Goal: Task Accomplishment & Management: Manage account settings

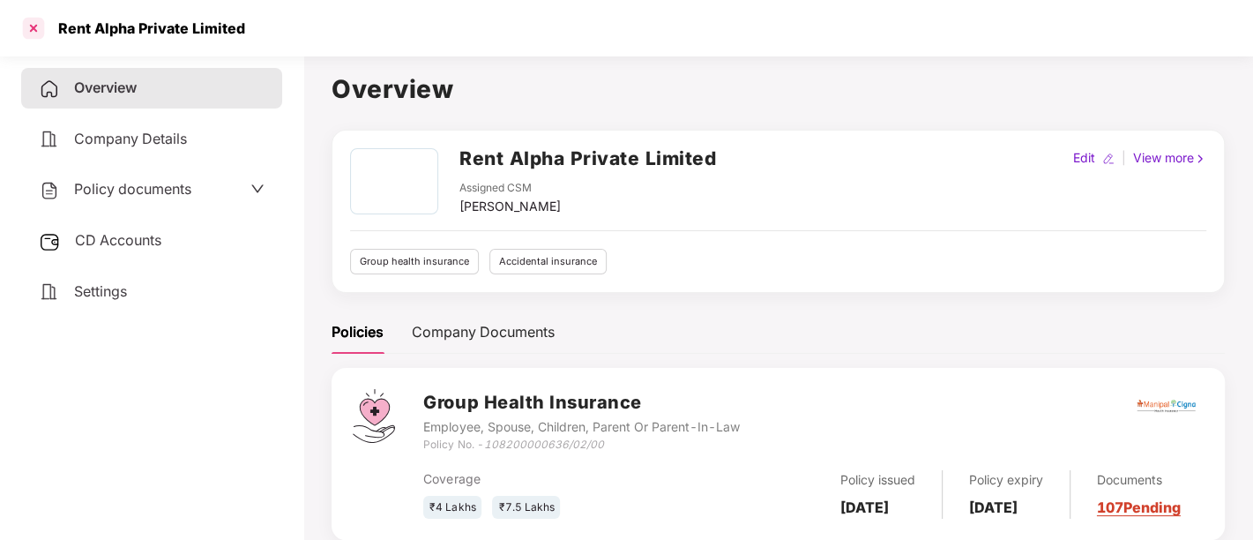
click at [35, 26] on div at bounding box center [33, 28] width 28 height 28
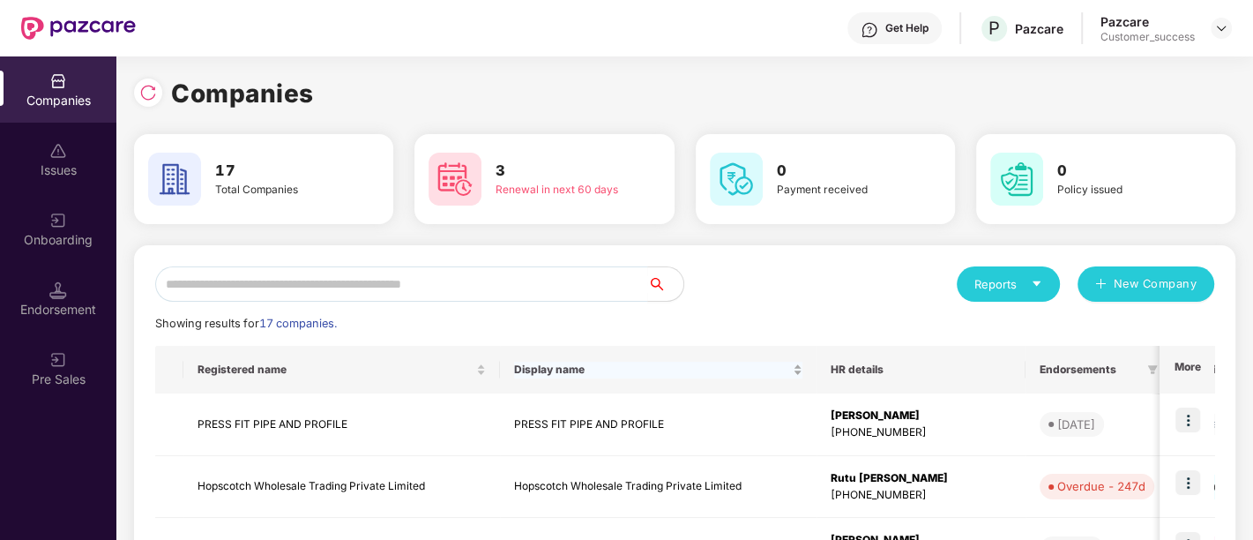
scroll to position [564, 0]
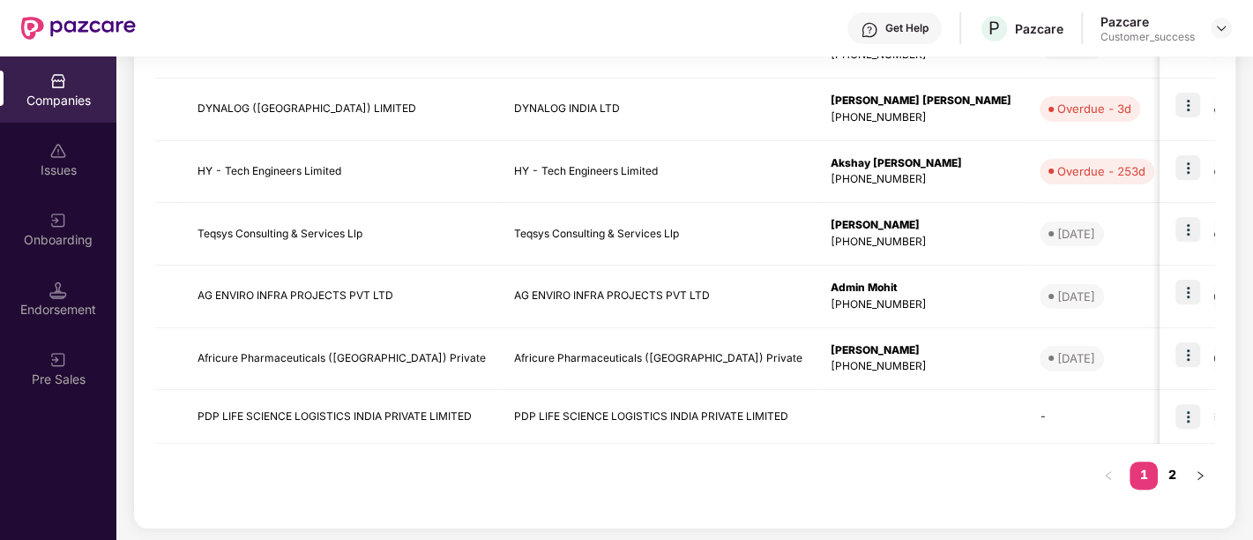
click at [1170, 472] on link "2" at bounding box center [1172, 474] width 28 height 26
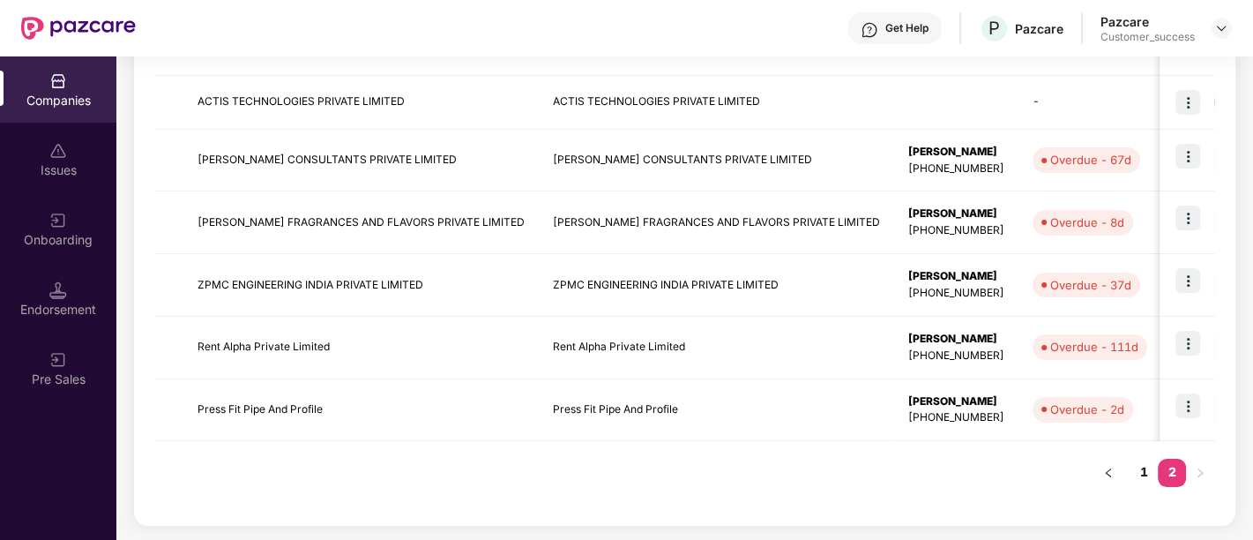
scroll to position [377, 0]
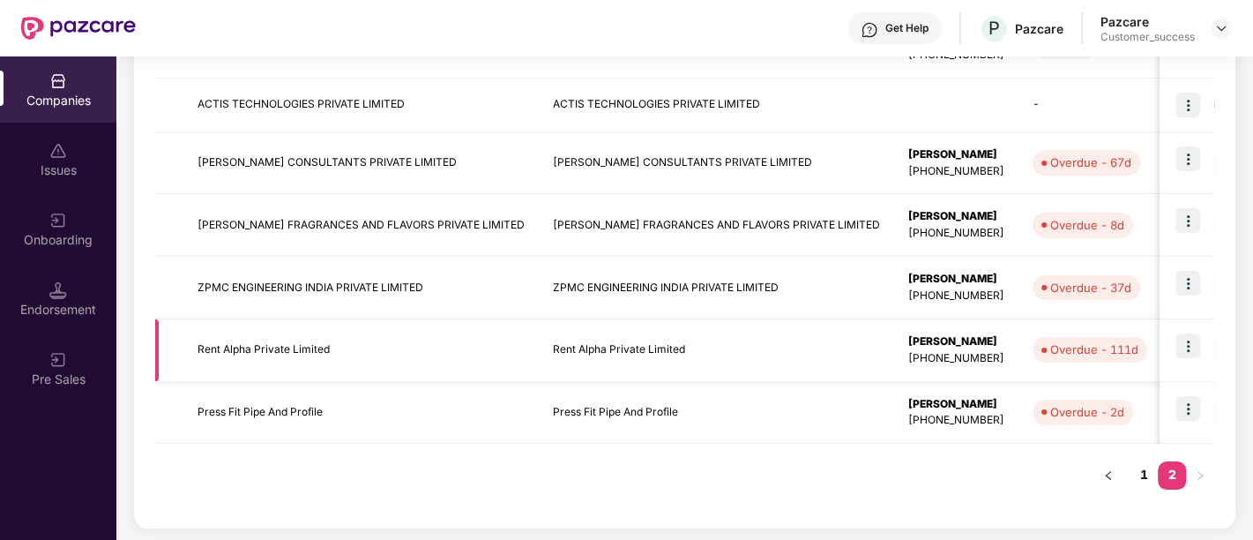
click at [1189, 350] on img at bounding box center [1187, 345] width 25 height 25
click at [1190, 344] on img at bounding box center [1187, 345] width 25 height 25
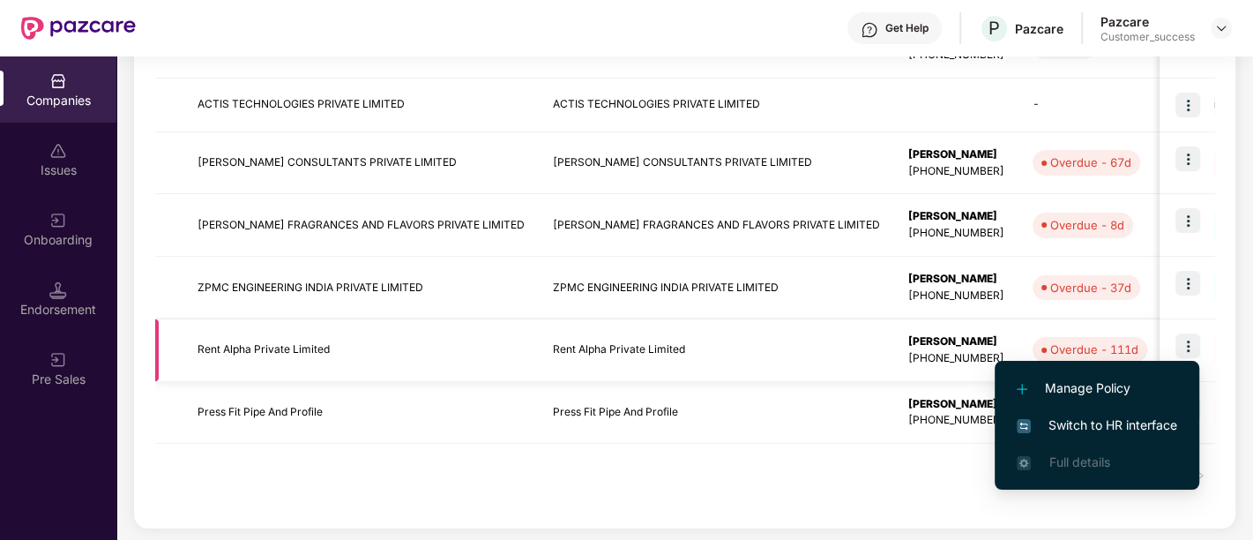
click at [1190, 344] on img at bounding box center [1187, 345] width 25 height 25
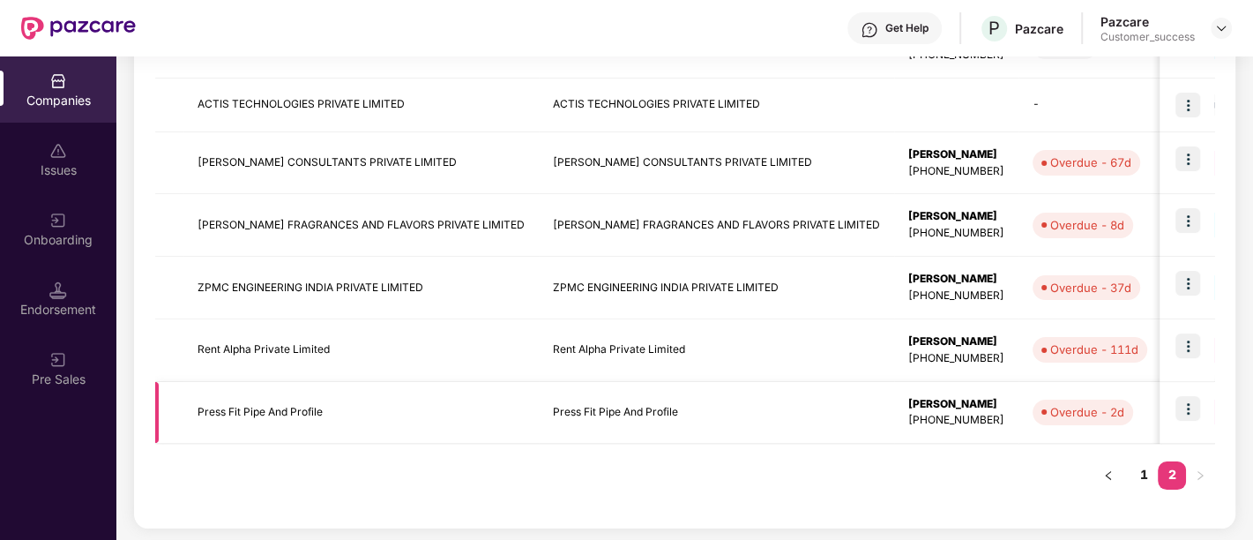
click at [1175, 426] on div "GPA GMC" at bounding box center [1235, 412] width 121 height 32
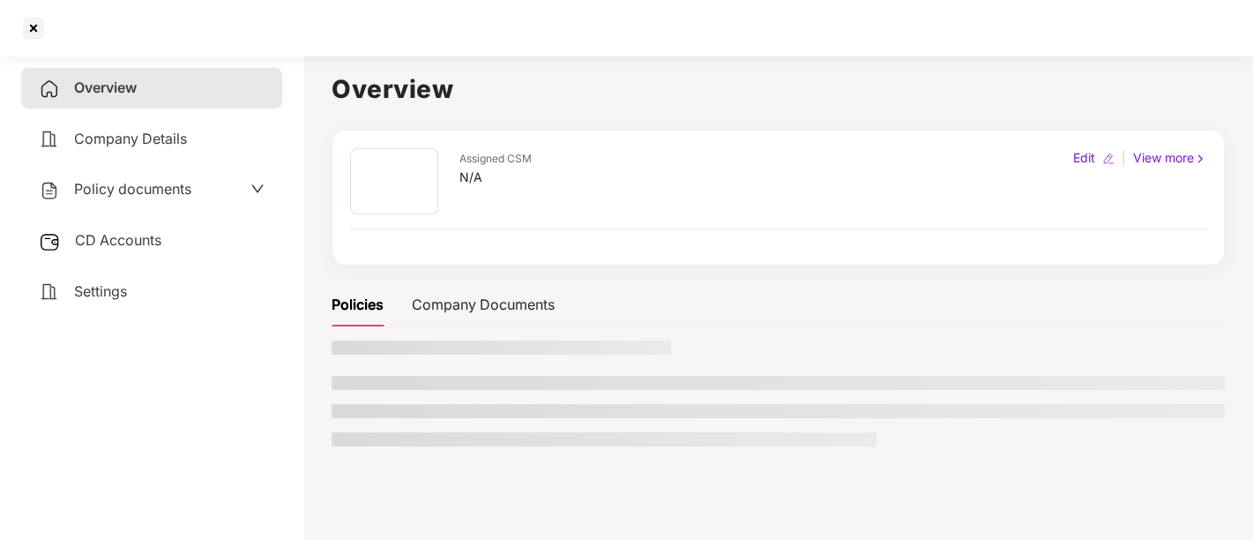
scroll to position [0, 0]
click at [152, 192] on span "Policy documents" at bounding box center [132, 189] width 117 height 18
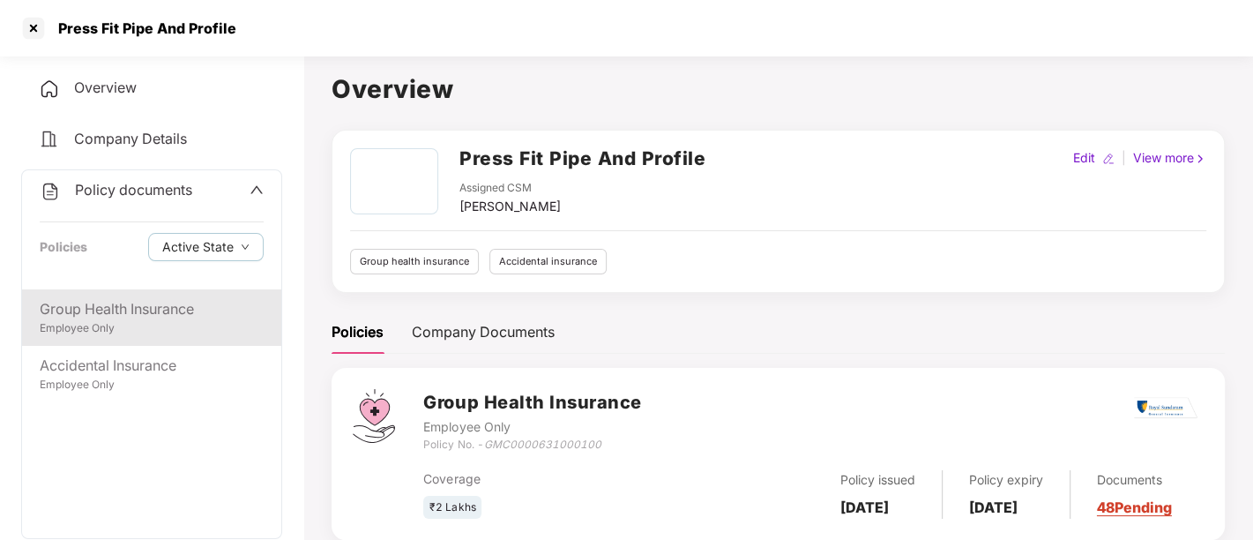
click at [130, 316] on div "Group Health Insurance" at bounding box center [152, 309] width 224 height 22
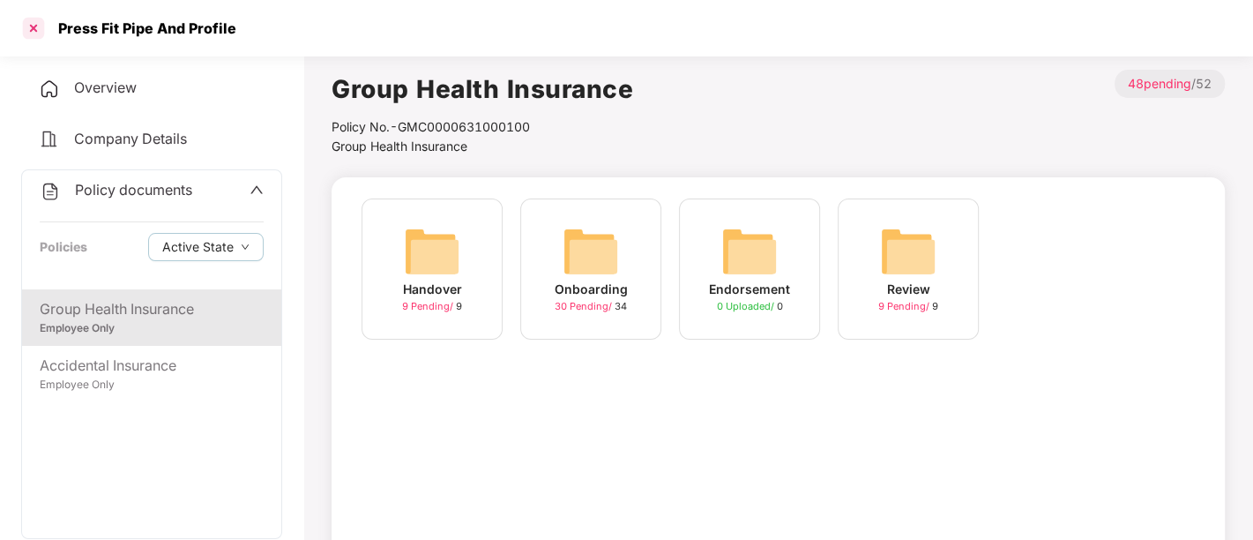
click at [30, 26] on div at bounding box center [33, 28] width 28 height 28
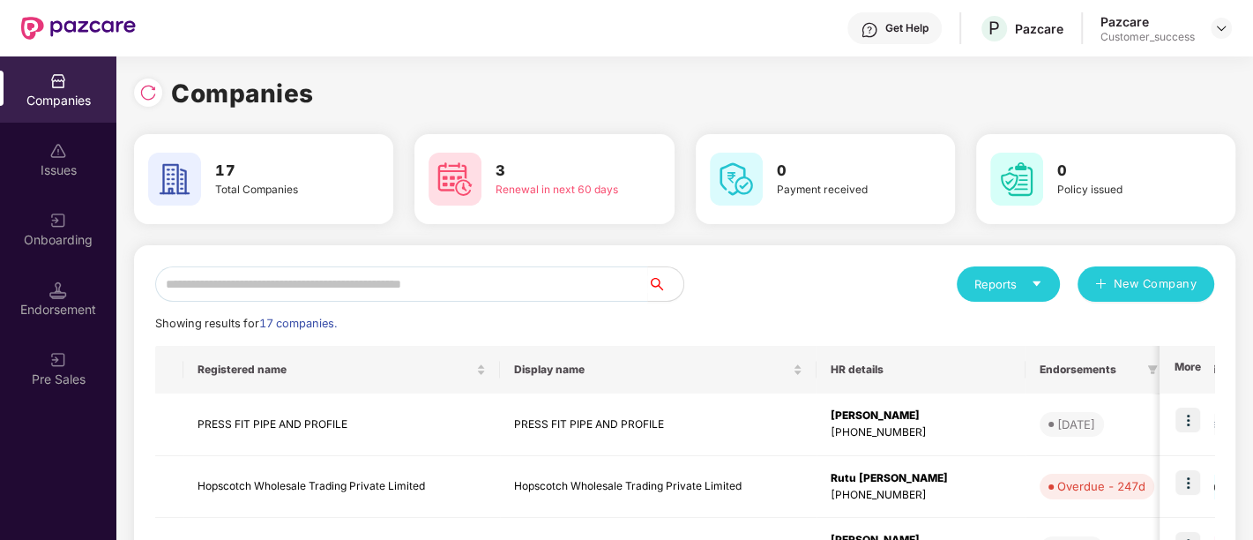
click at [30, 28] on img at bounding box center [78, 28] width 115 height 23
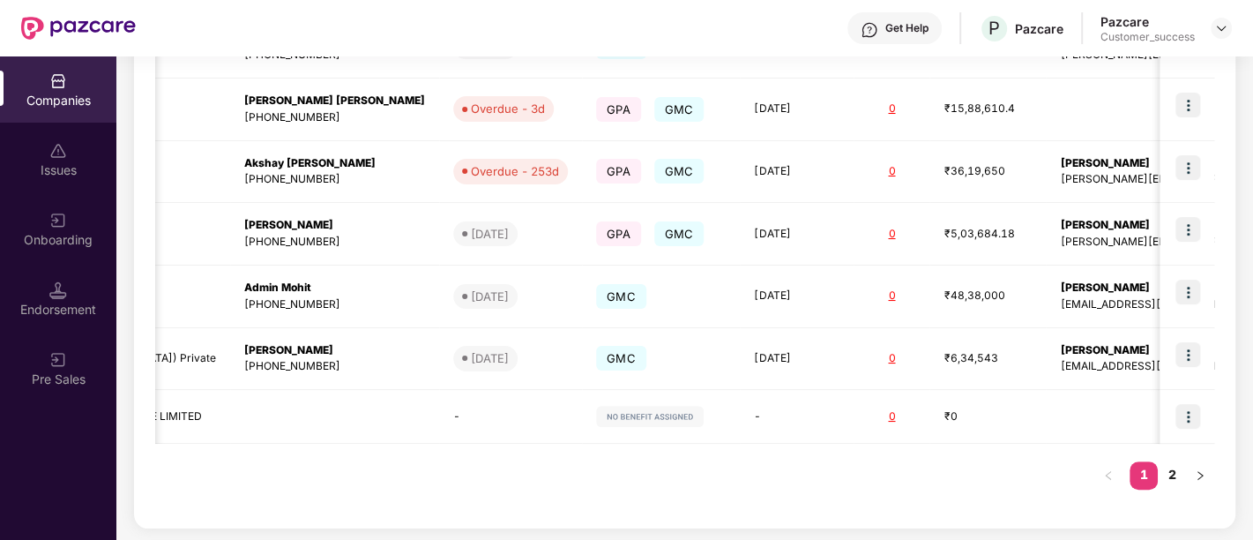
scroll to position [0, 1]
click at [1168, 477] on link "2" at bounding box center [1172, 474] width 28 height 26
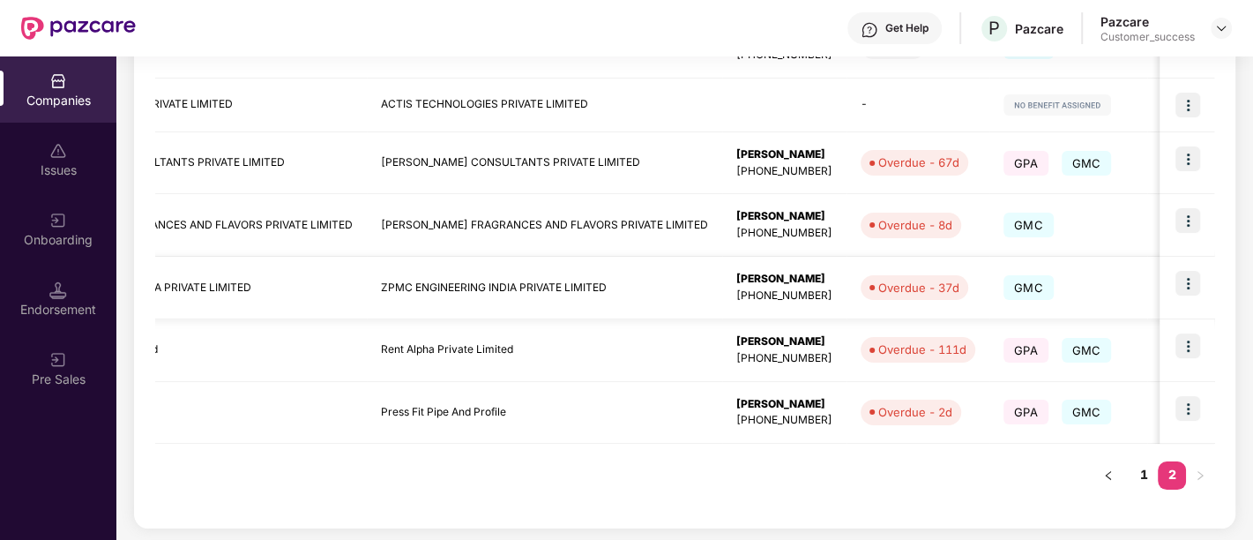
scroll to position [0, 0]
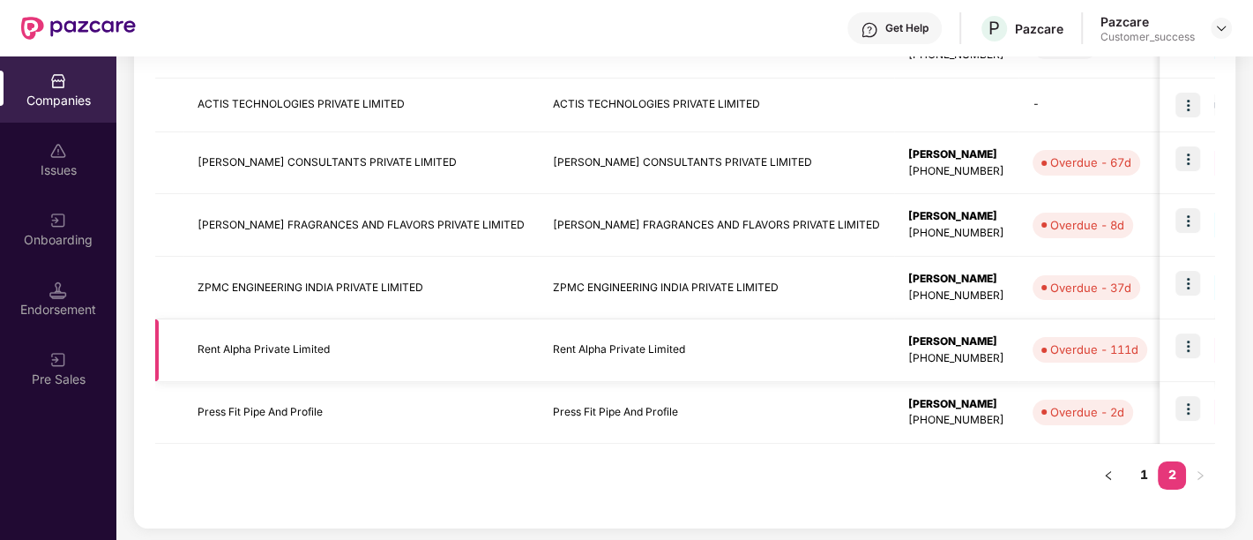
click at [1182, 356] on td at bounding box center [1187, 350] width 55 height 63
click at [1183, 349] on img at bounding box center [1187, 345] width 25 height 25
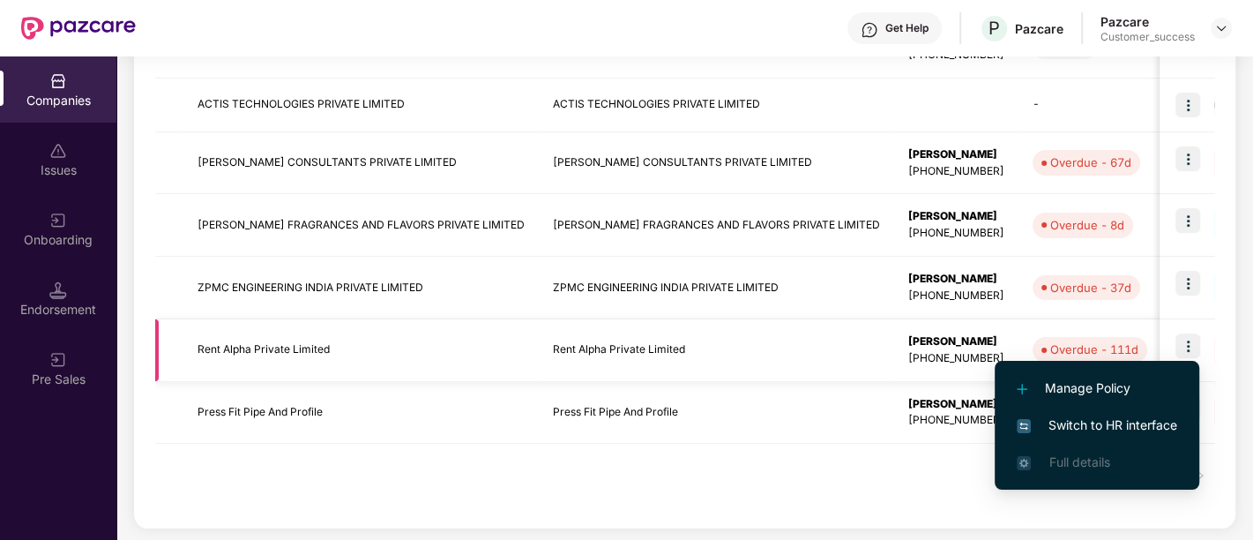
click at [1183, 345] on img at bounding box center [1187, 345] width 25 height 25
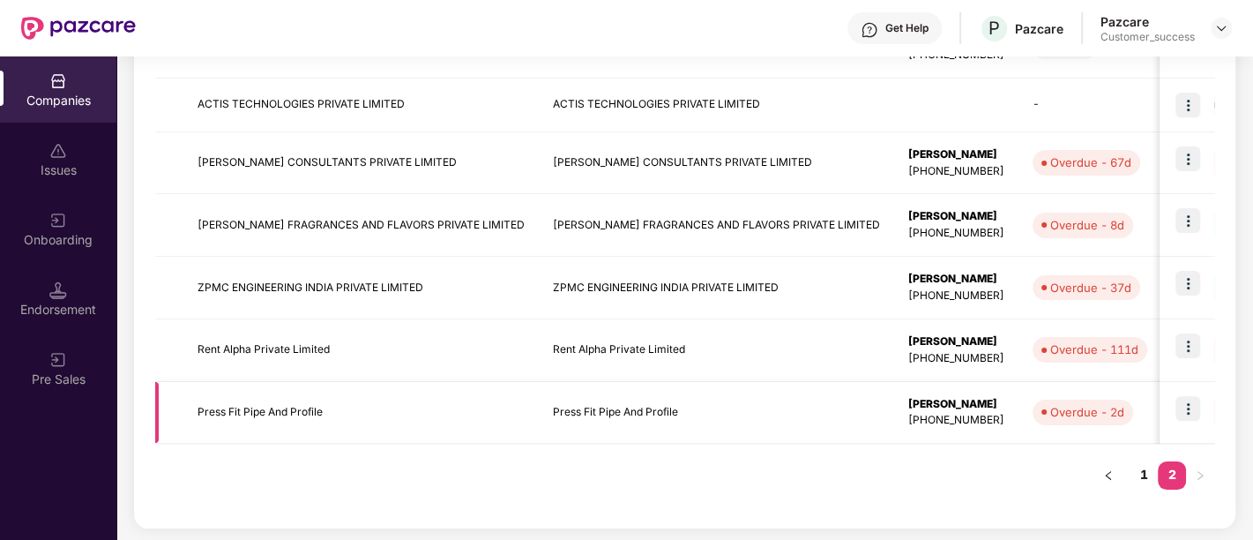
click at [1161, 434] on td "GPA GMC" at bounding box center [1240, 413] width 158 height 63
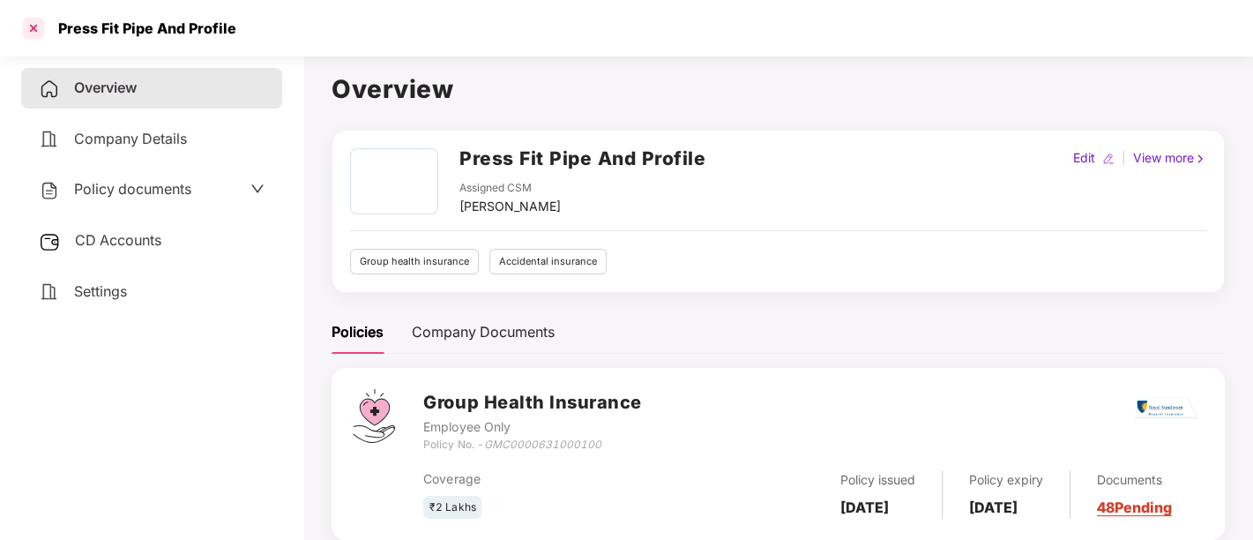
click at [35, 29] on div at bounding box center [33, 28] width 28 height 28
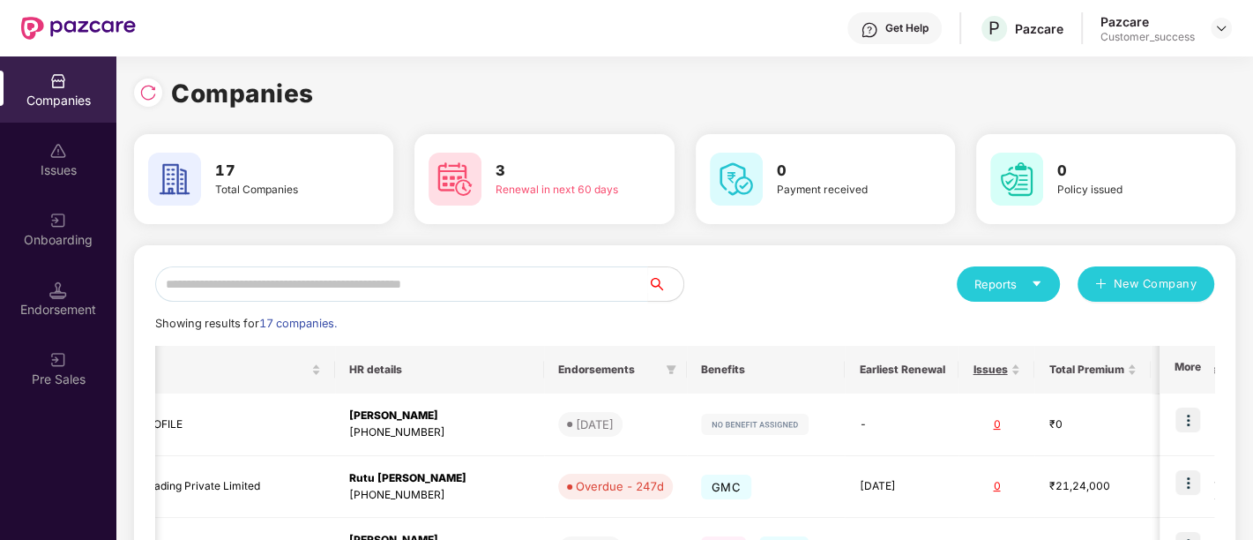
scroll to position [564, 0]
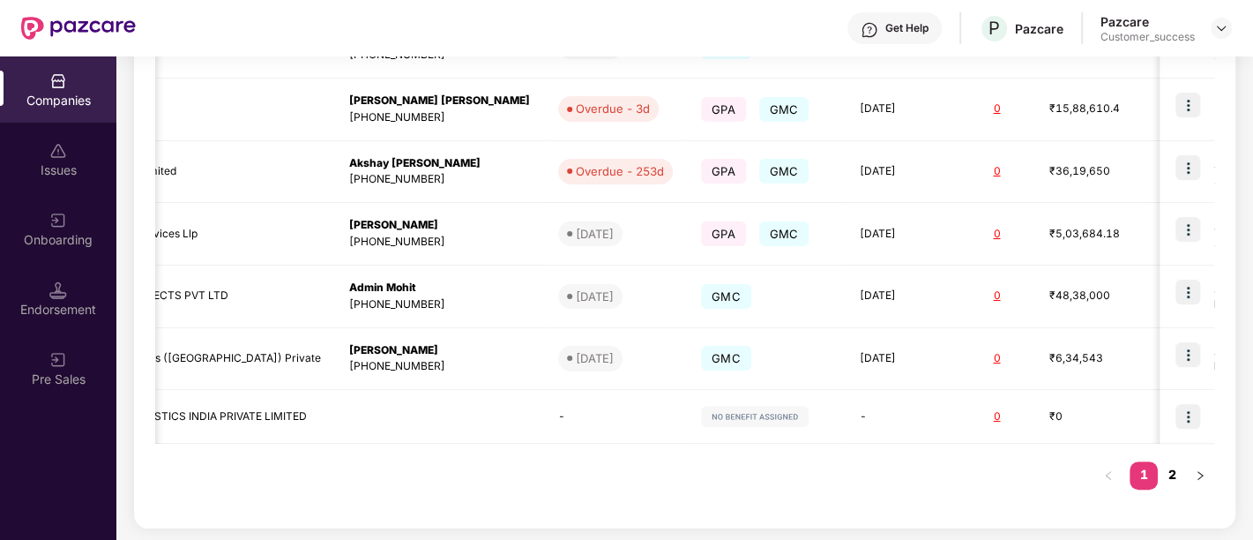
click at [1165, 470] on link "2" at bounding box center [1172, 474] width 28 height 26
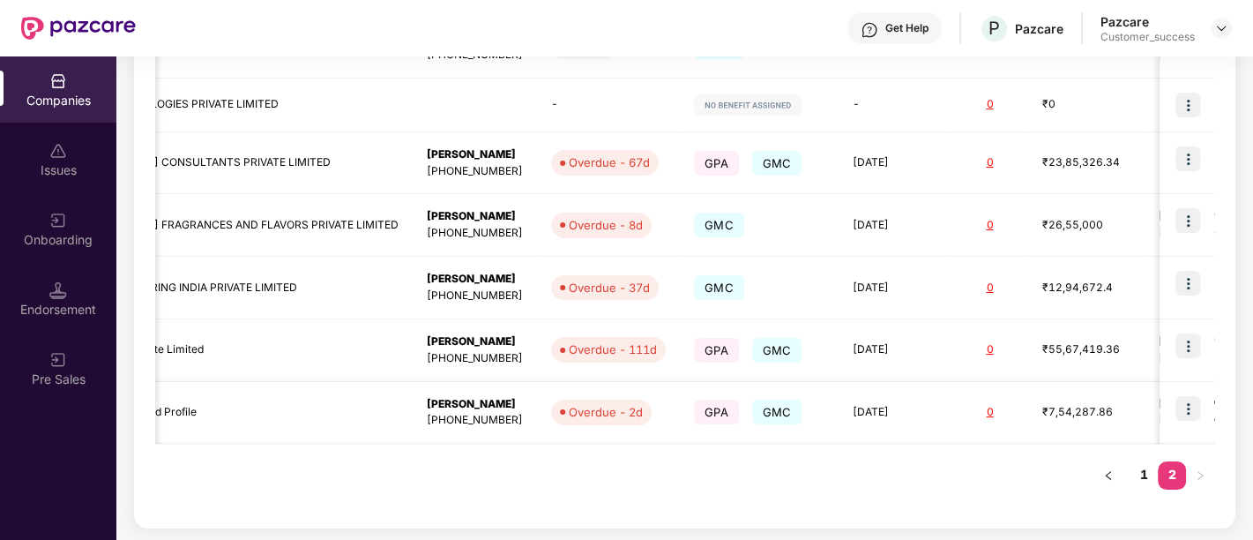
scroll to position [0, 518]
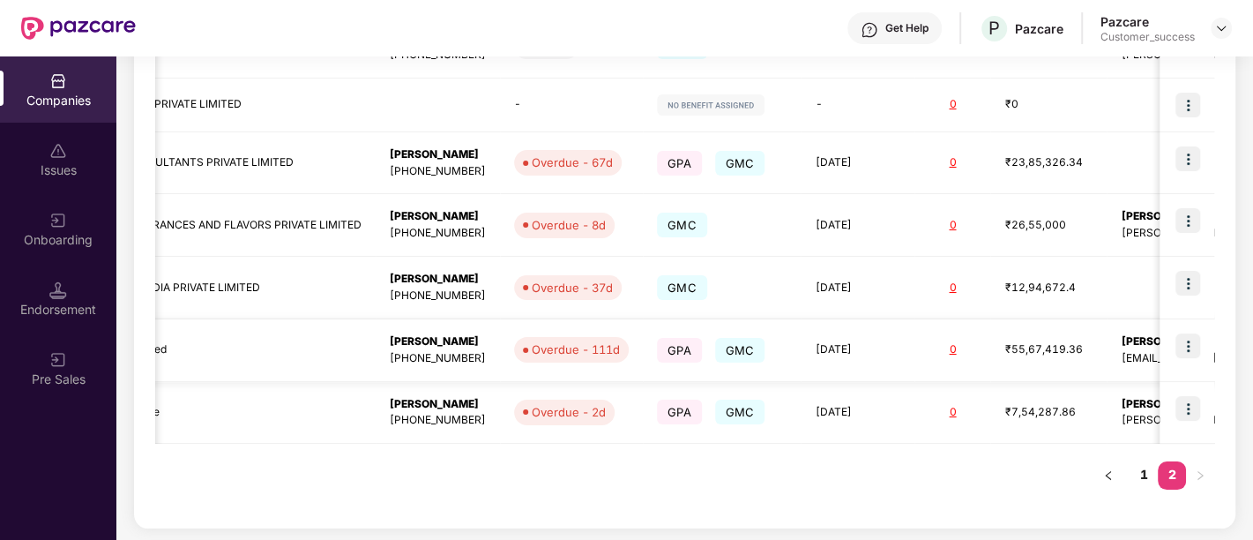
click at [1190, 344] on img at bounding box center [1187, 345] width 25 height 25
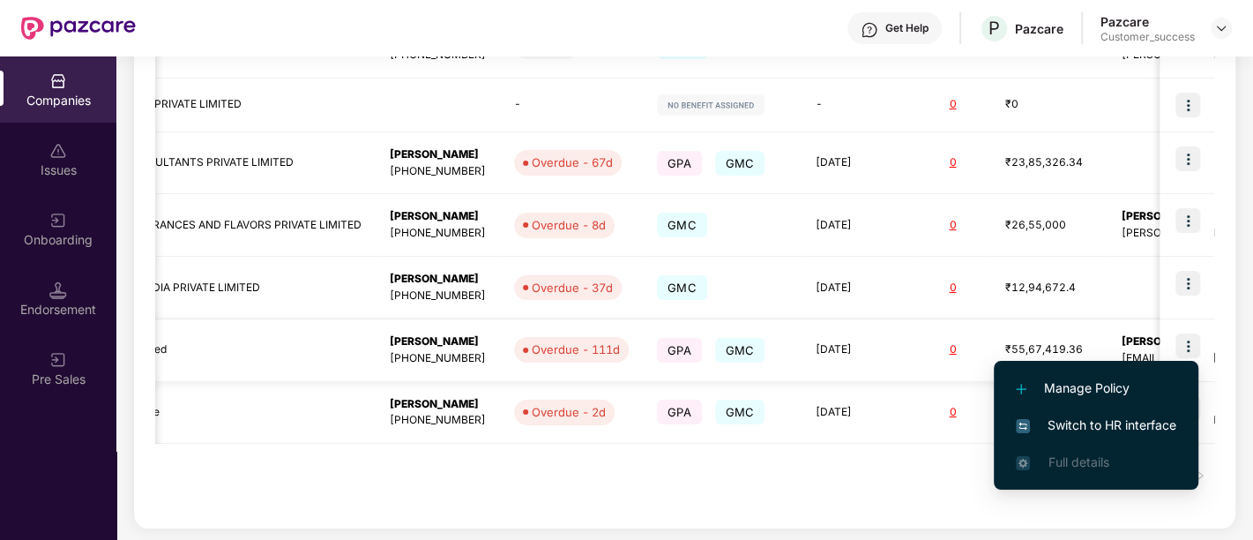
click at [1189, 344] on img at bounding box center [1187, 345] width 25 height 25
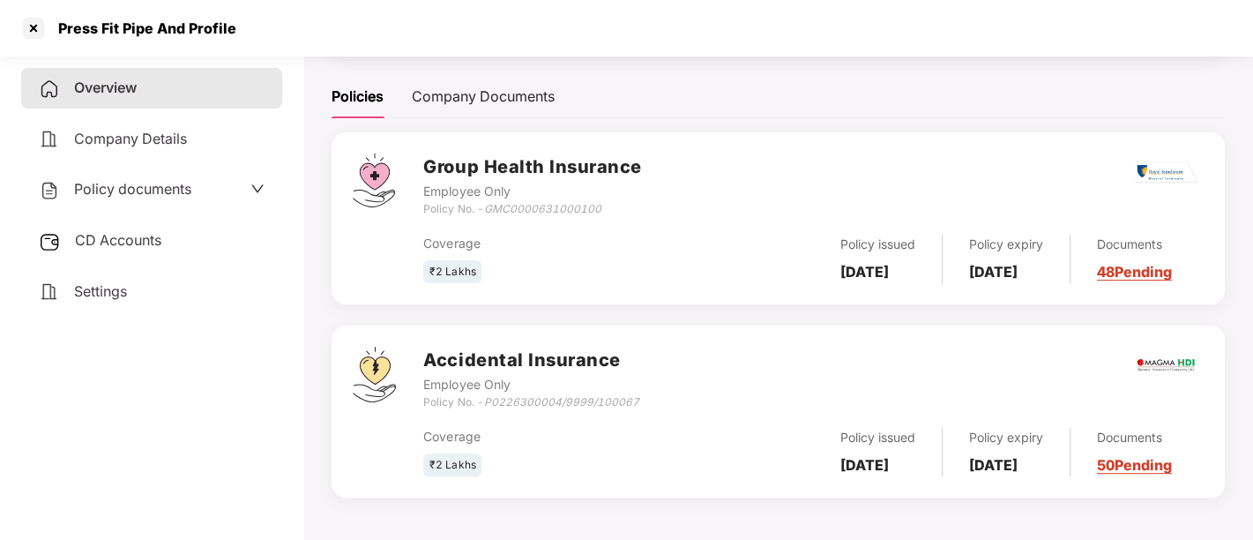
scroll to position [0, 0]
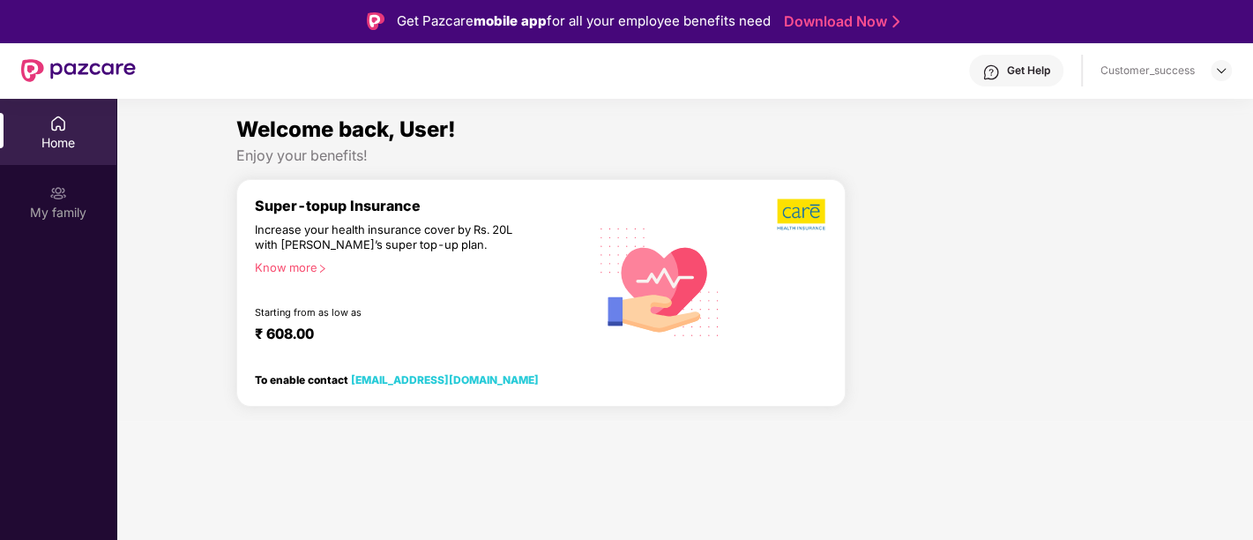
click at [626, 122] on div "Welcome back, User!" at bounding box center [684, 130] width 897 height 34
click at [1225, 66] on img at bounding box center [1221, 70] width 14 height 14
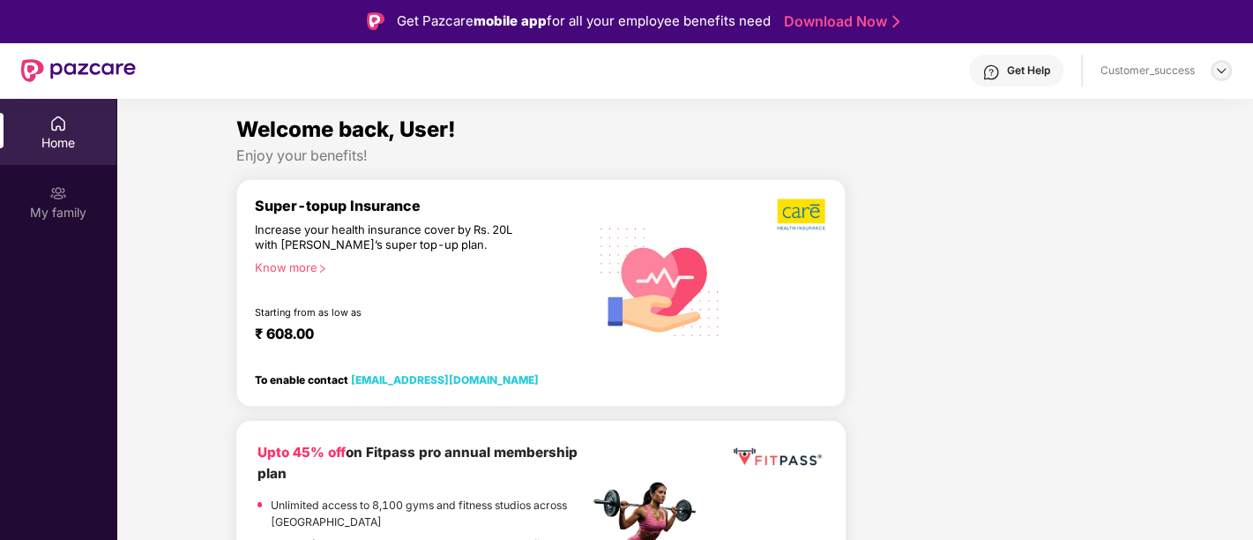
click at [1220, 70] on img at bounding box center [1221, 70] width 14 height 14
click at [1119, 115] on div "Welcome back, User!" at bounding box center [684, 130] width 897 height 34
click at [1219, 66] on img at bounding box center [1221, 70] width 14 height 14
click at [1225, 73] on img at bounding box center [1221, 70] width 14 height 14
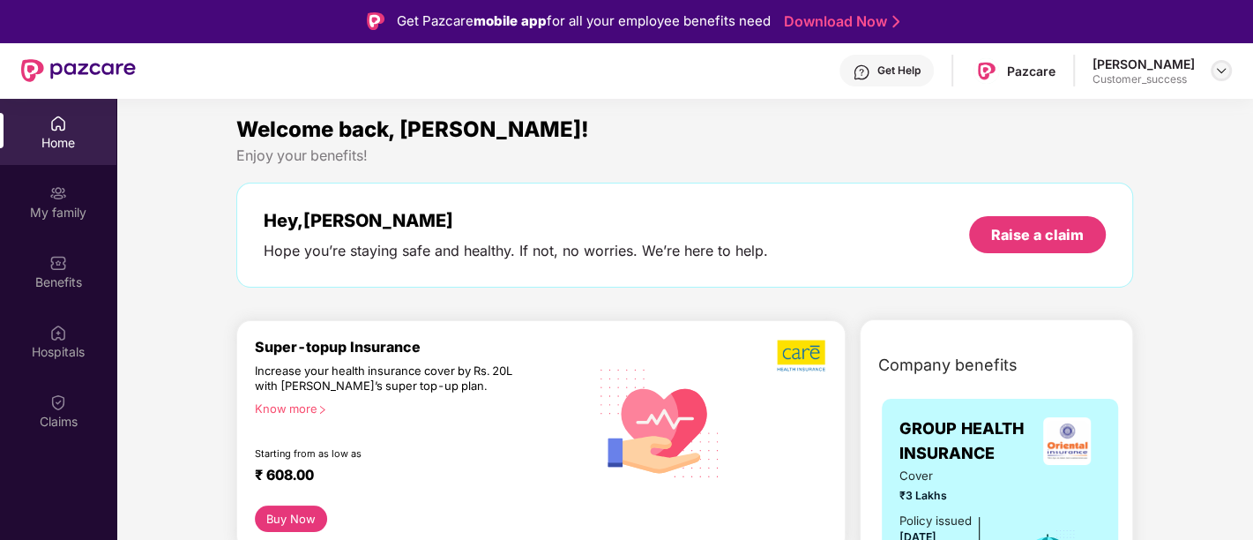
click at [1220, 77] on img at bounding box center [1221, 70] width 14 height 14
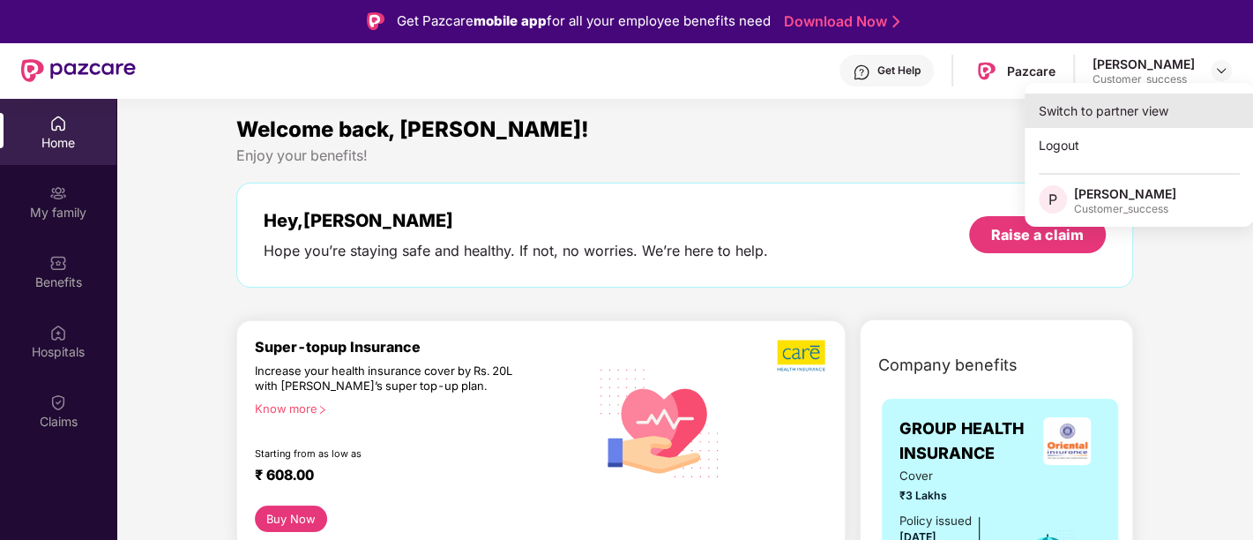
click at [1122, 104] on div "Switch to partner view" at bounding box center [1139, 110] width 229 height 34
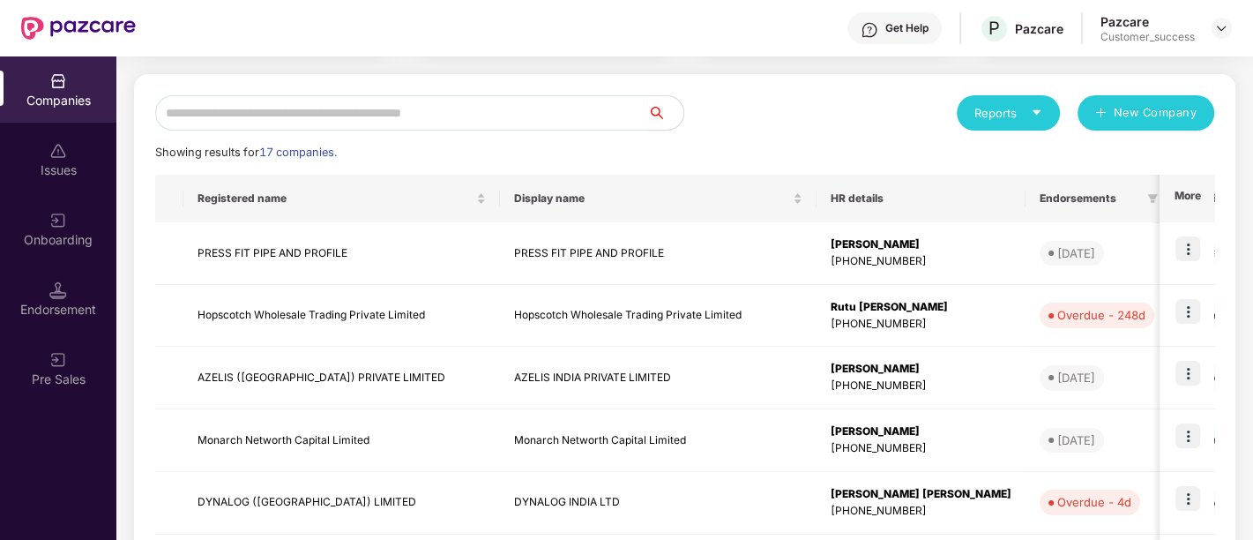
scroll to position [564, 0]
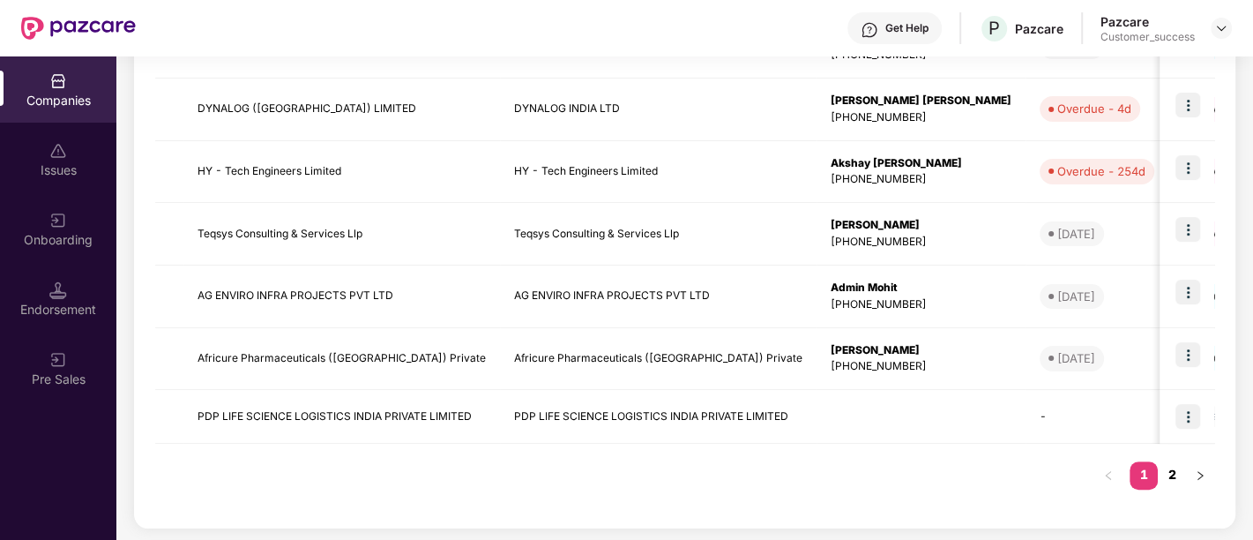
click at [1169, 474] on link "2" at bounding box center [1172, 474] width 28 height 26
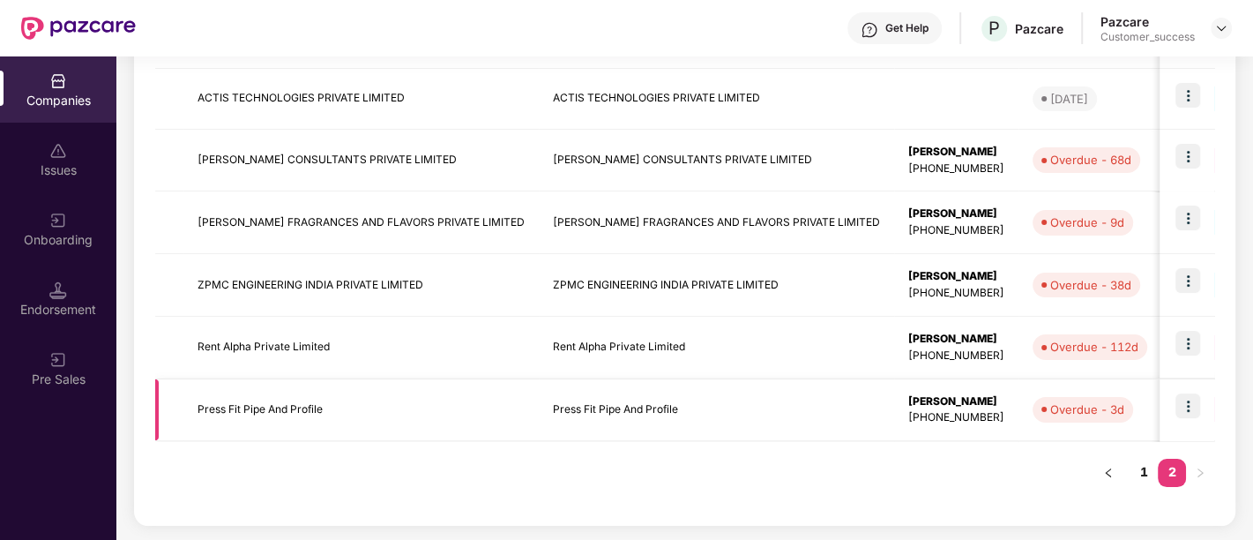
scroll to position [384, 0]
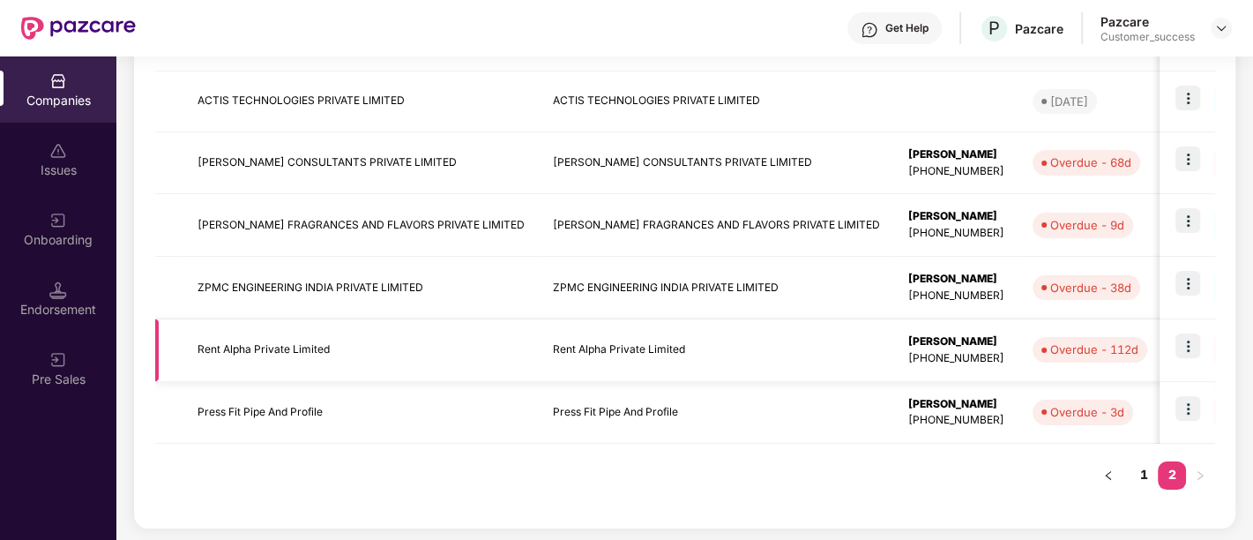
click at [1190, 346] on img at bounding box center [1187, 345] width 25 height 25
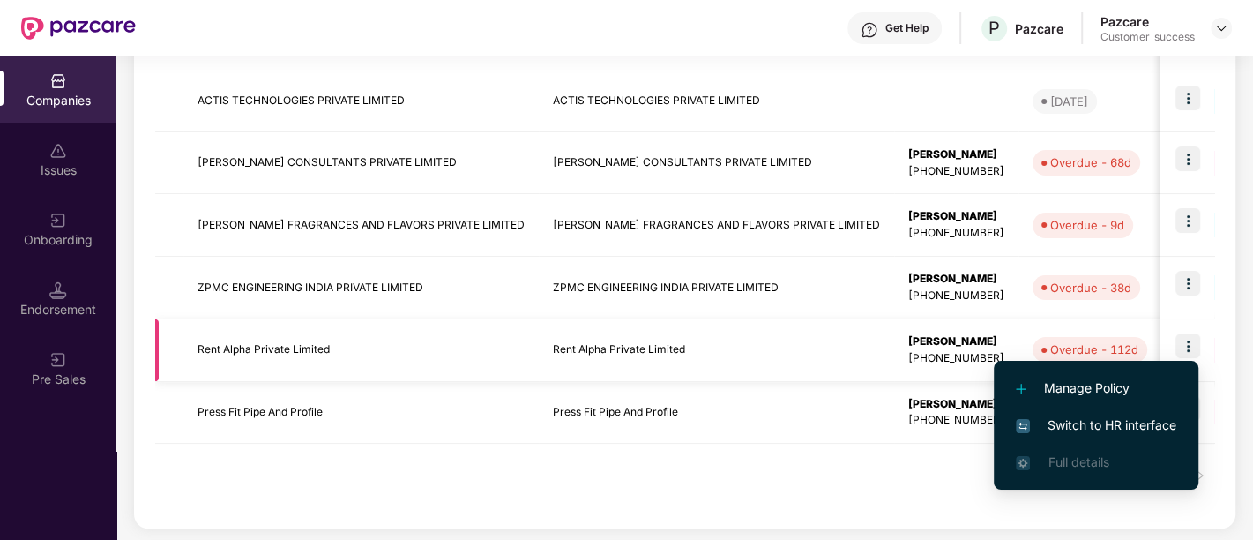
click at [1186, 346] on img at bounding box center [1187, 345] width 25 height 25
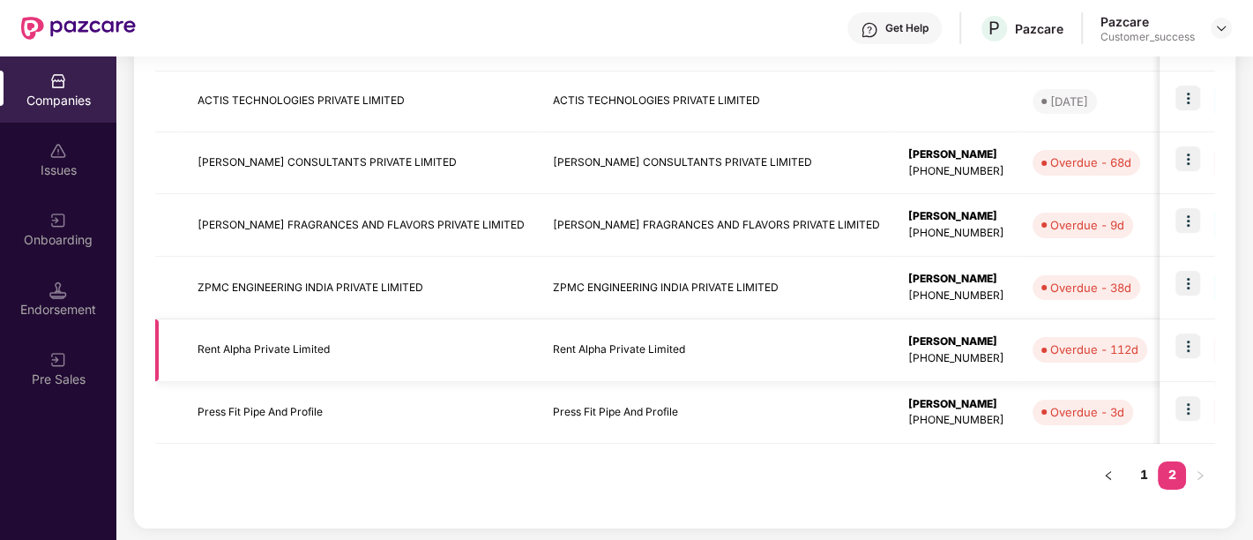
click at [1182, 348] on img at bounding box center [1187, 345] width 25 height 25
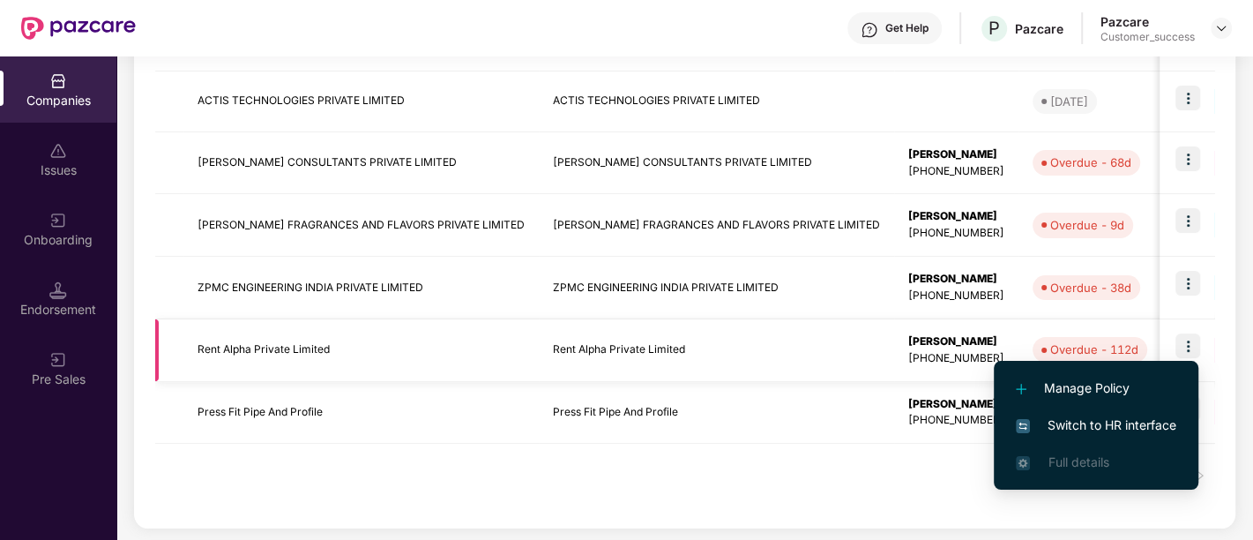
click at [1189, 346] on img at bounding box center [1187, 345] width 25 height 25
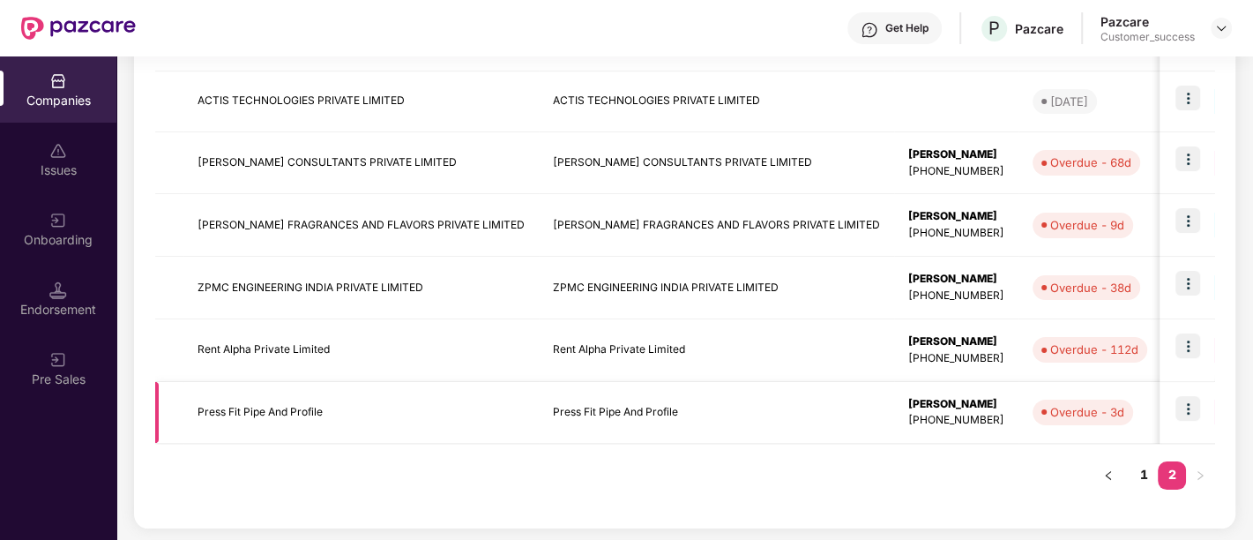
click at [1161, 432] on td "GPA GMC" at bounding box center [1240, 413] width 158 height 63
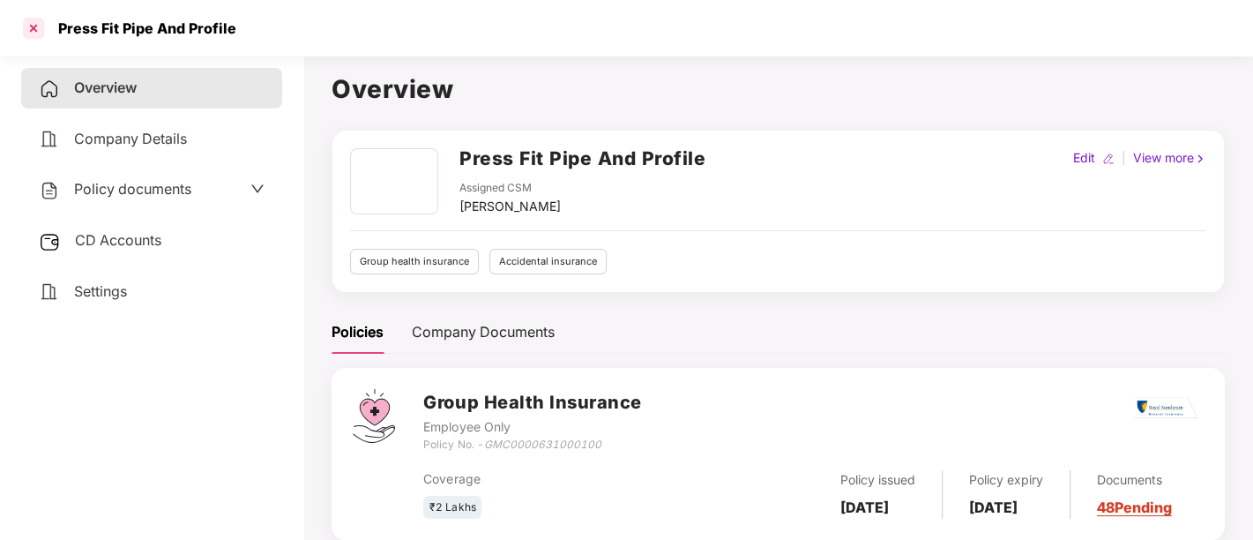
click at [34, 31] on div at bounding box center [33, 28] width 28 height 28
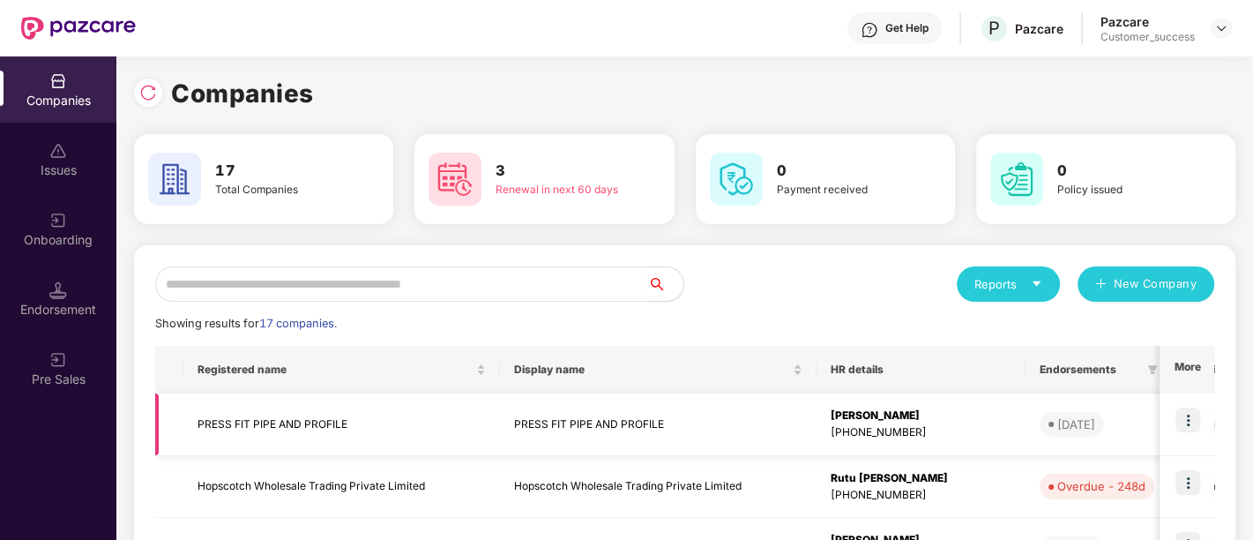
scroll to position [564, 0]
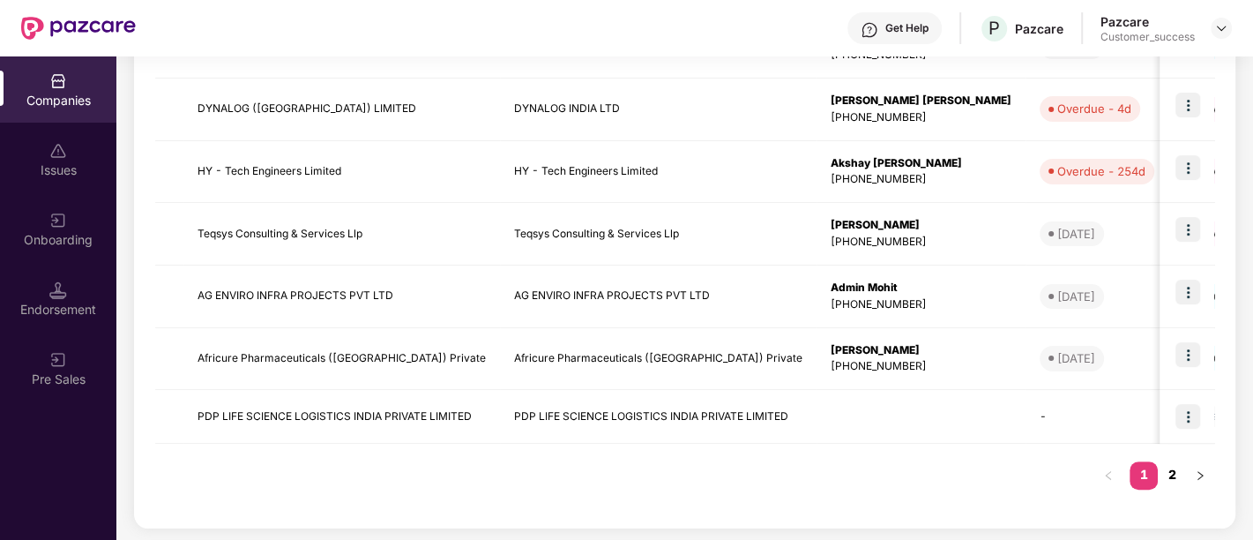
click at [1174, 478] on link "2" at bounding box center [1172, 474] width 28 height 26
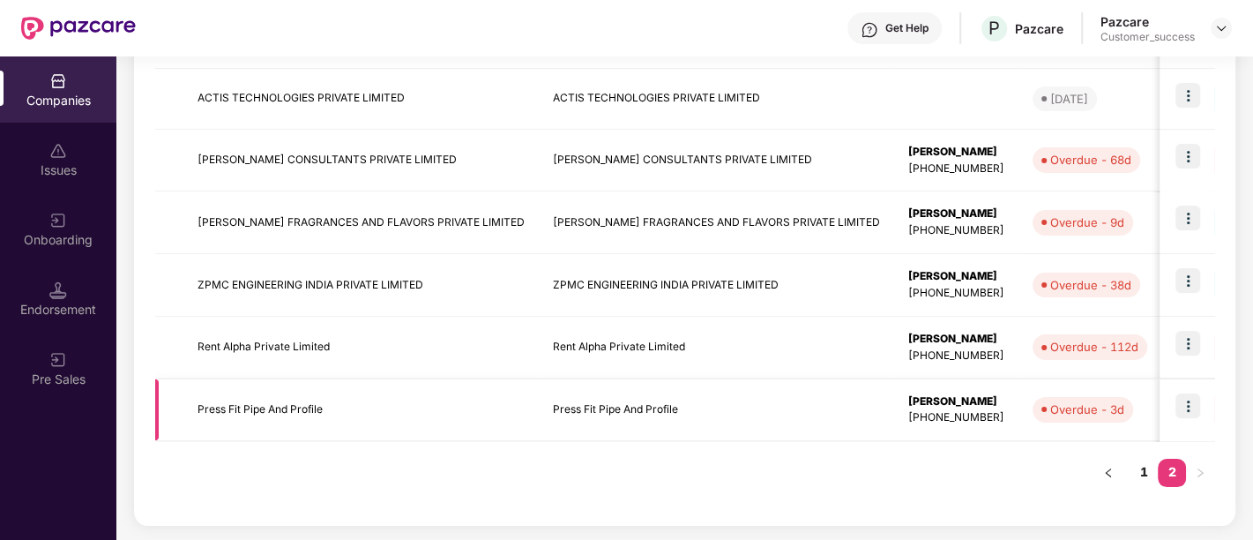
scroll to position [384, 0]
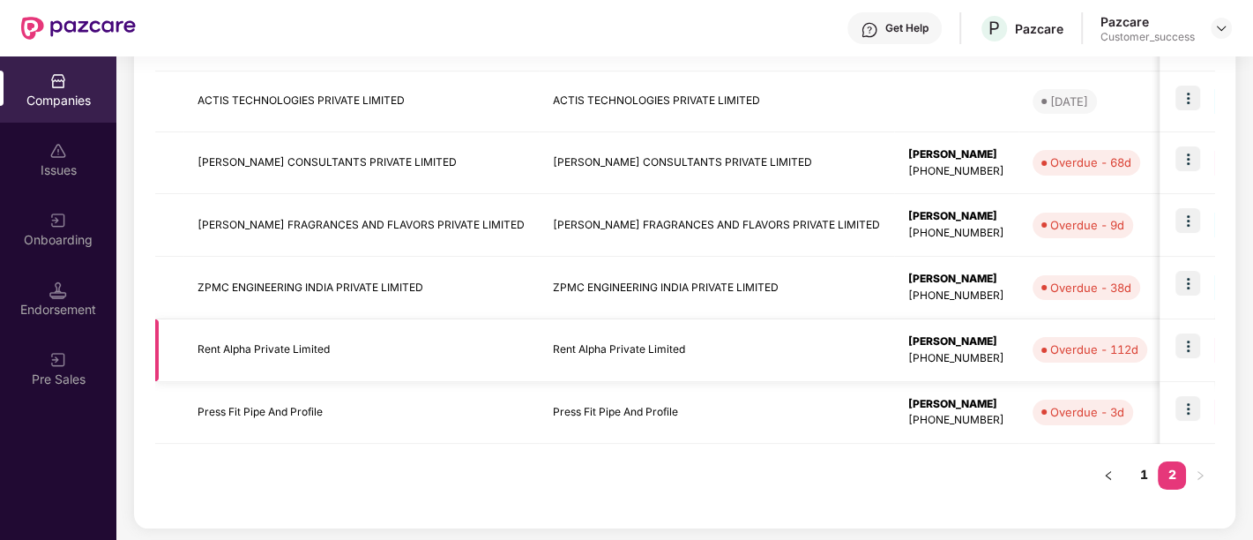
click at [690, 326] on td "Rent Alpha Private Limited" at bounding box center [716, 350] width 355 height 63
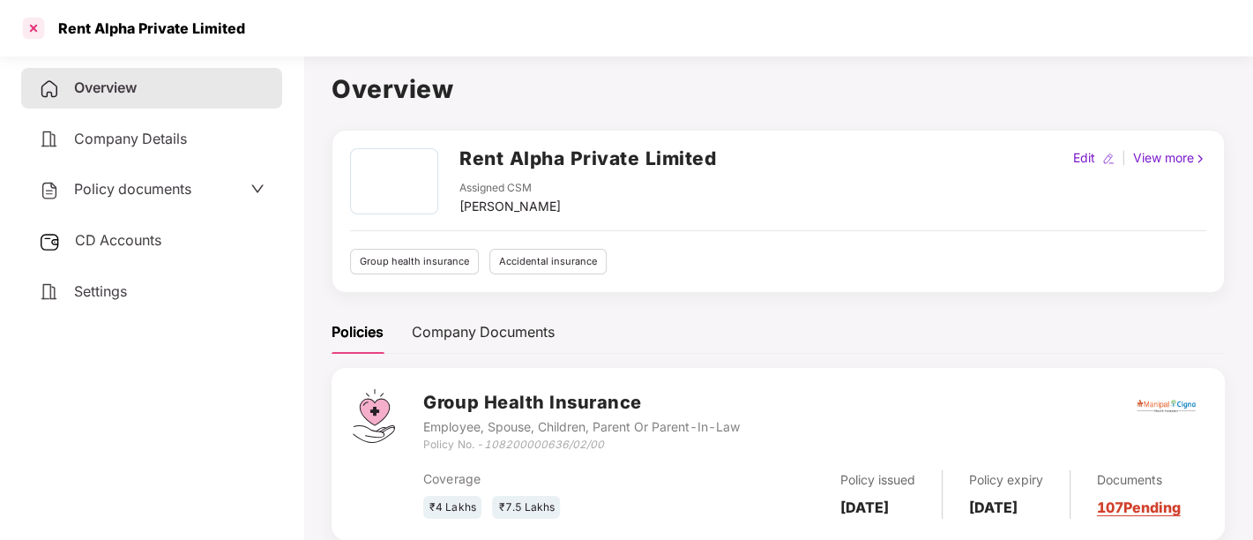
click at [30, 29] on div at bounding box center [33, 28] width 28 height 28
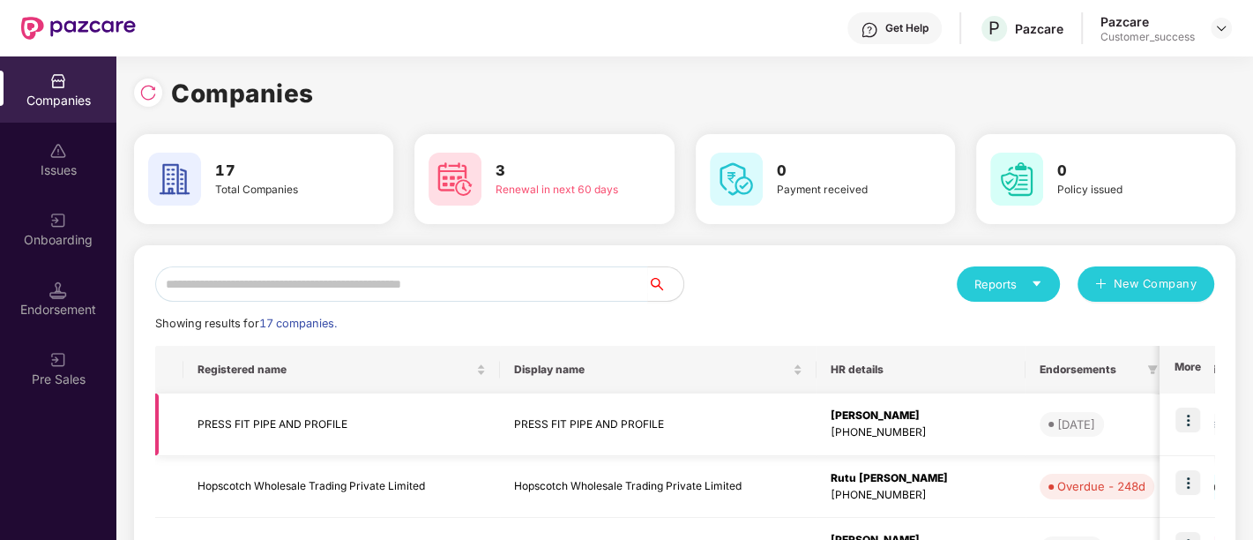
scroll to position [564, 0]
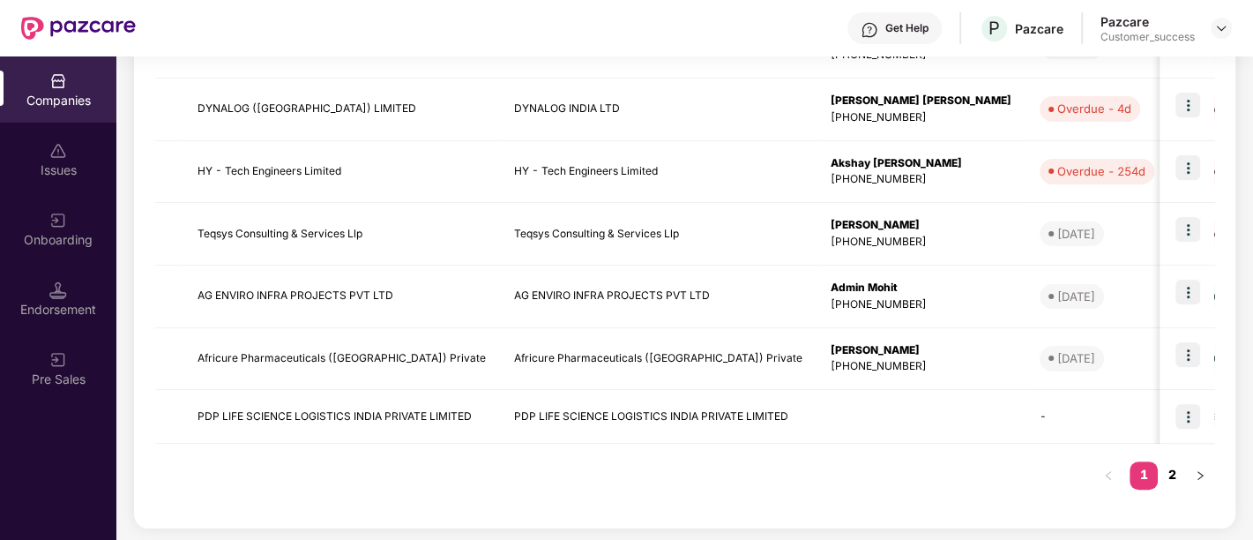
click at [1168, 474] on link "2" at bounding box center [1172, 474] width 28 height 26
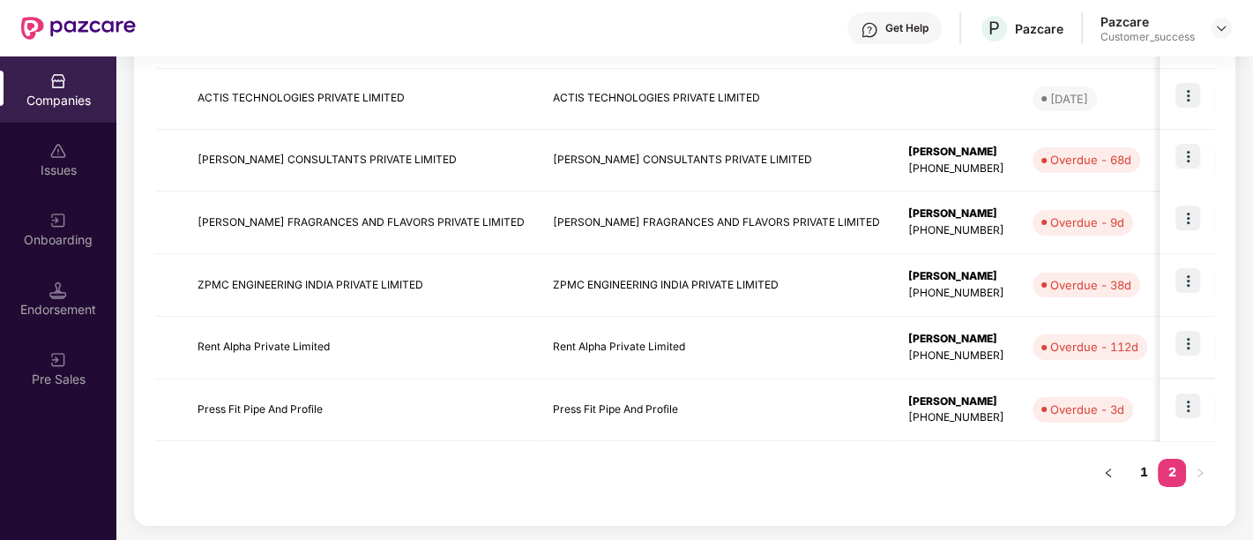
scroll to position [384, 0]
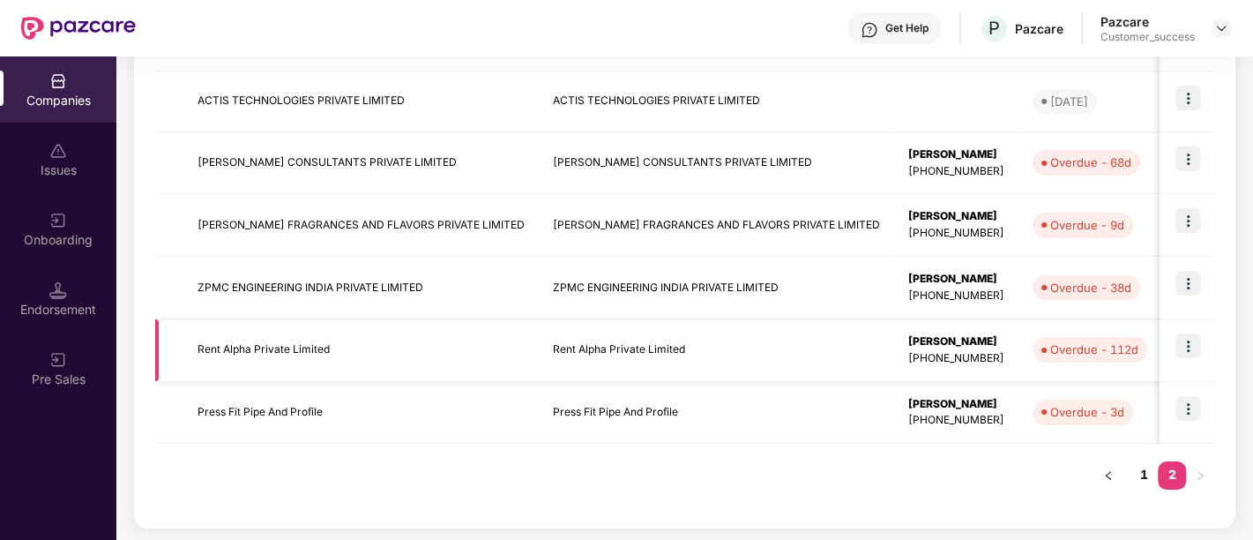
click at [1194, 339] on img at bounding box center [1187, 345] width 25 height 25
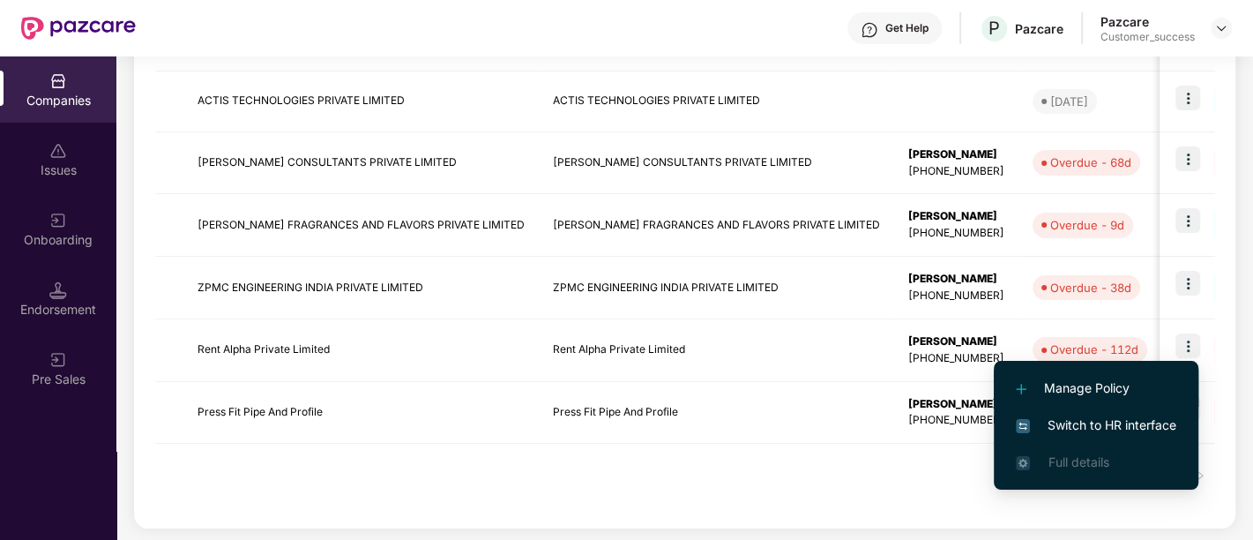
click at [1090, 390] on span "Manage Policy" at bounding box center [1096, 387] width 160 height 19
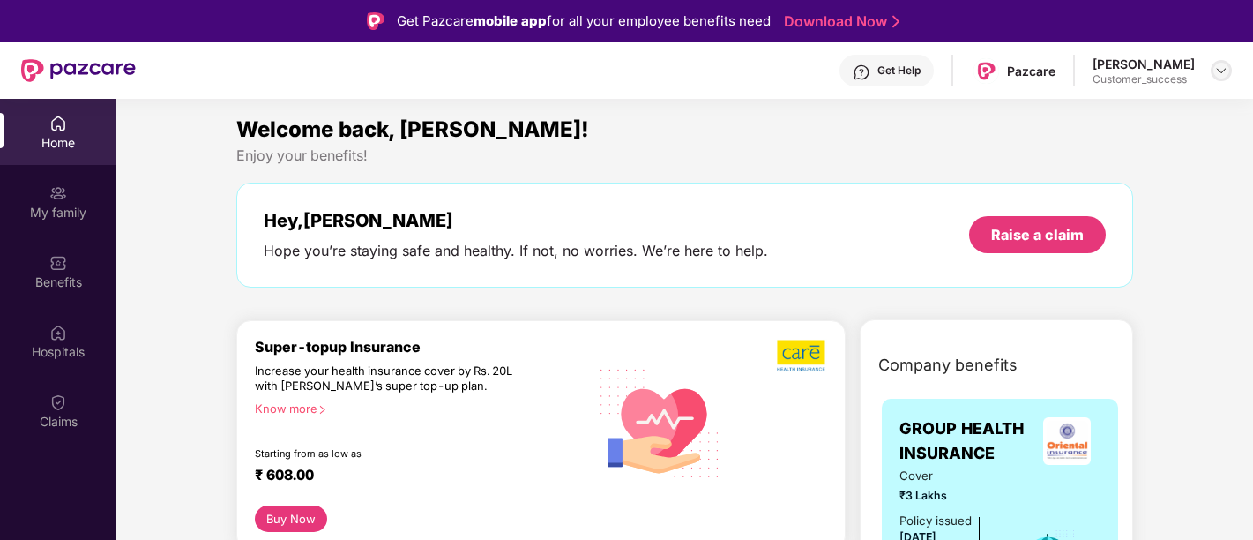
click at [1225, 71] on img at bounding box center [1221, 70] width 14 height 14
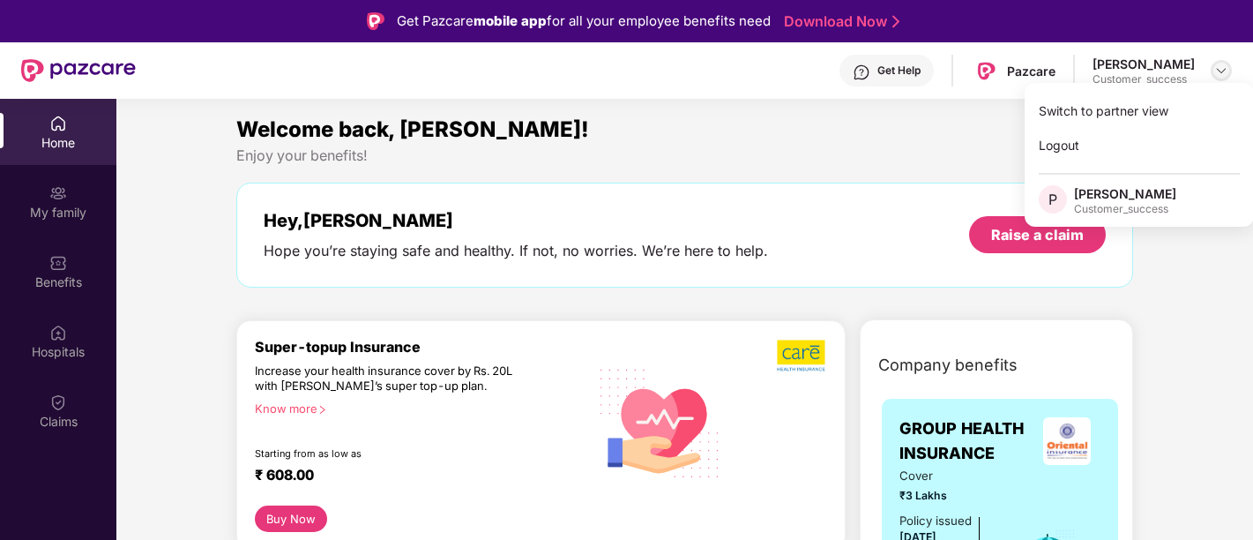
click at [1220, 71] on img at bounding box center [1221, 70] width 14 height 14
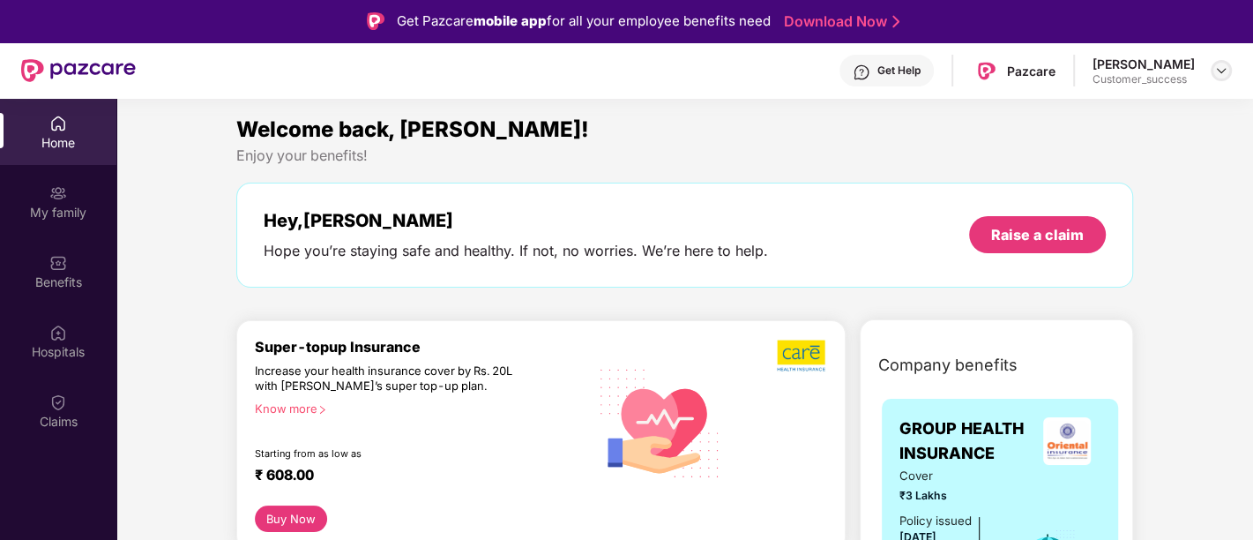
click at [1222, 71] on img at bounding box center [1221, 70] width 14 height 14
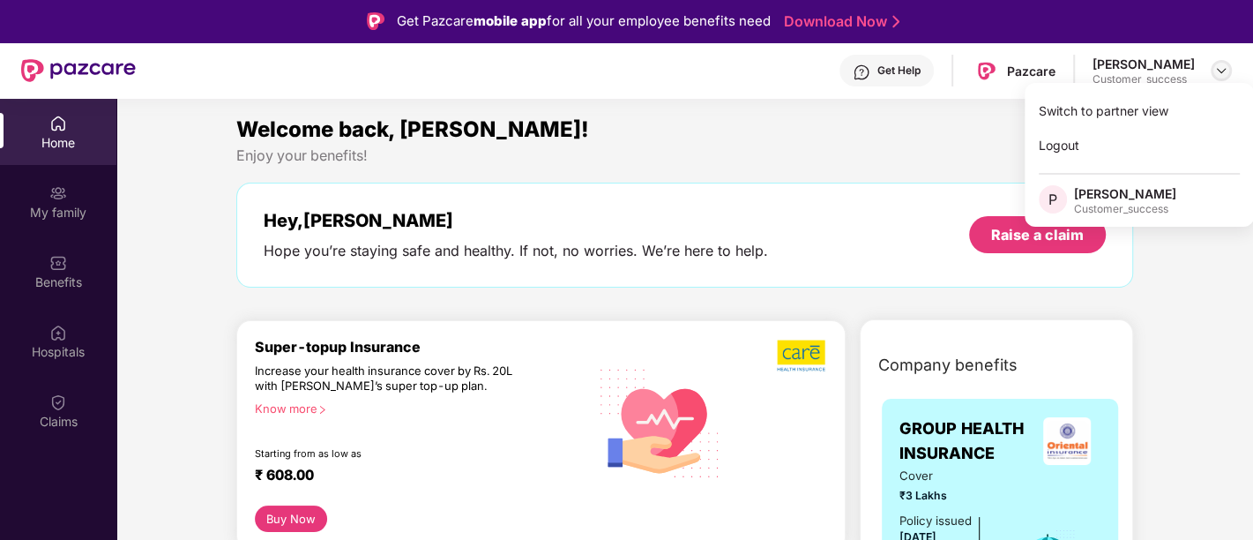
click at [1219, 77] on img at bounding box center [1221, 70] width 14 height 14
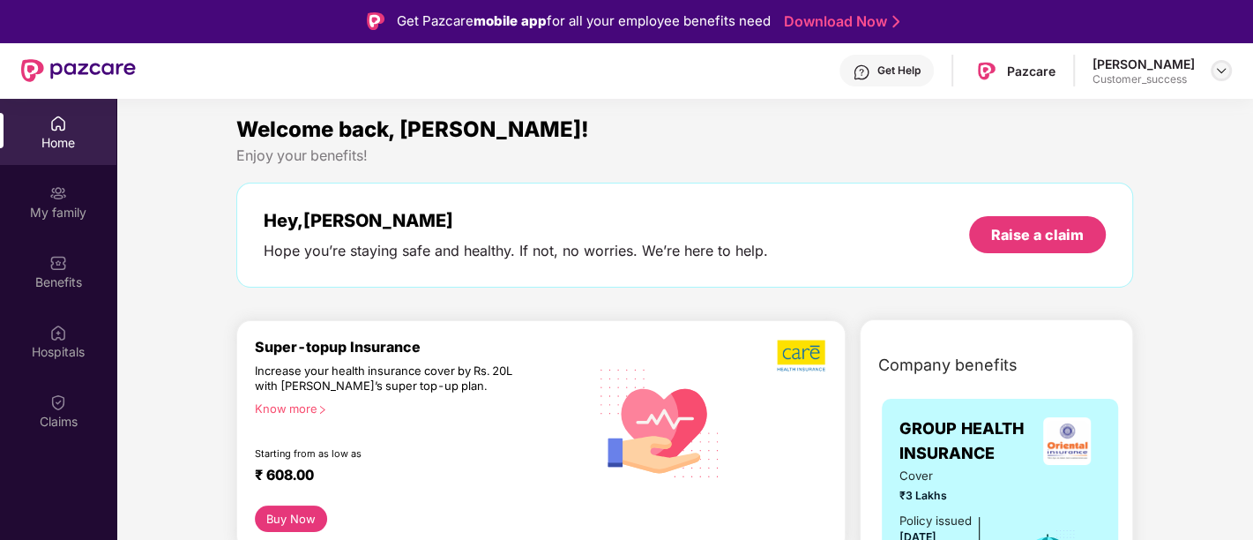
click at [1216, 69] on img at bounding box center [1221, 70] width 14 height 14
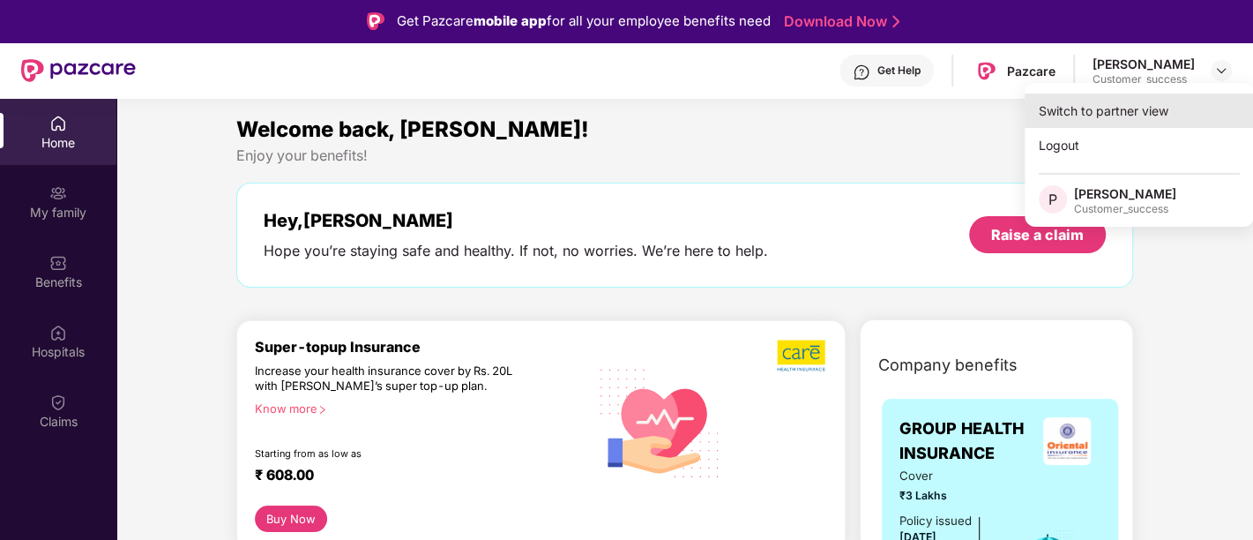
click at [1197, 109] on div "Switch to partner view" at bounding box center [1139, 110] width 229 height 34
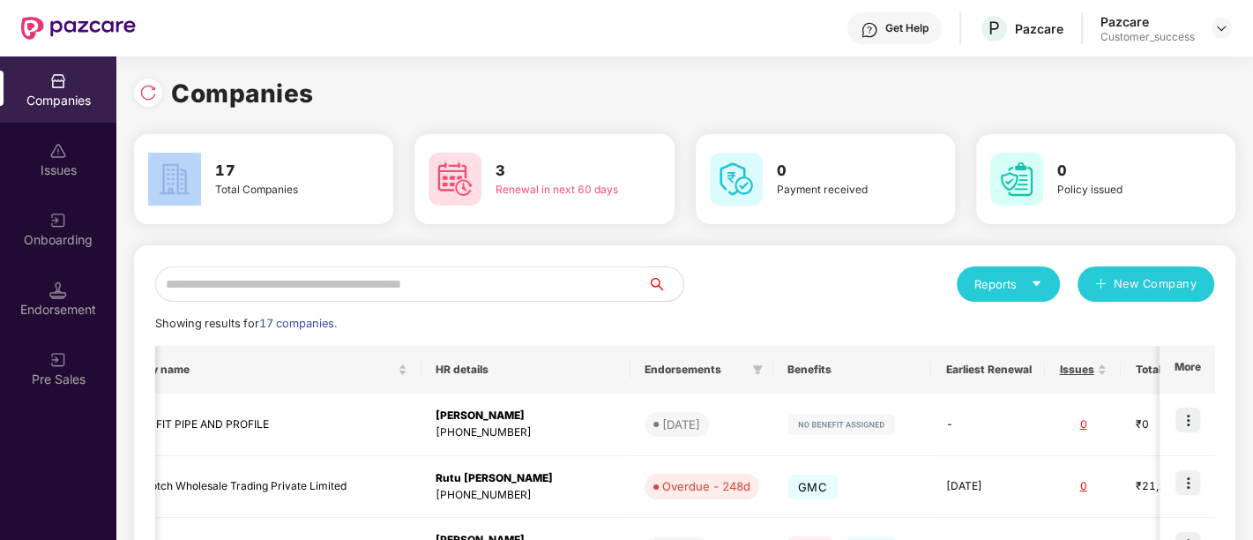
scroll to position [564, 0]
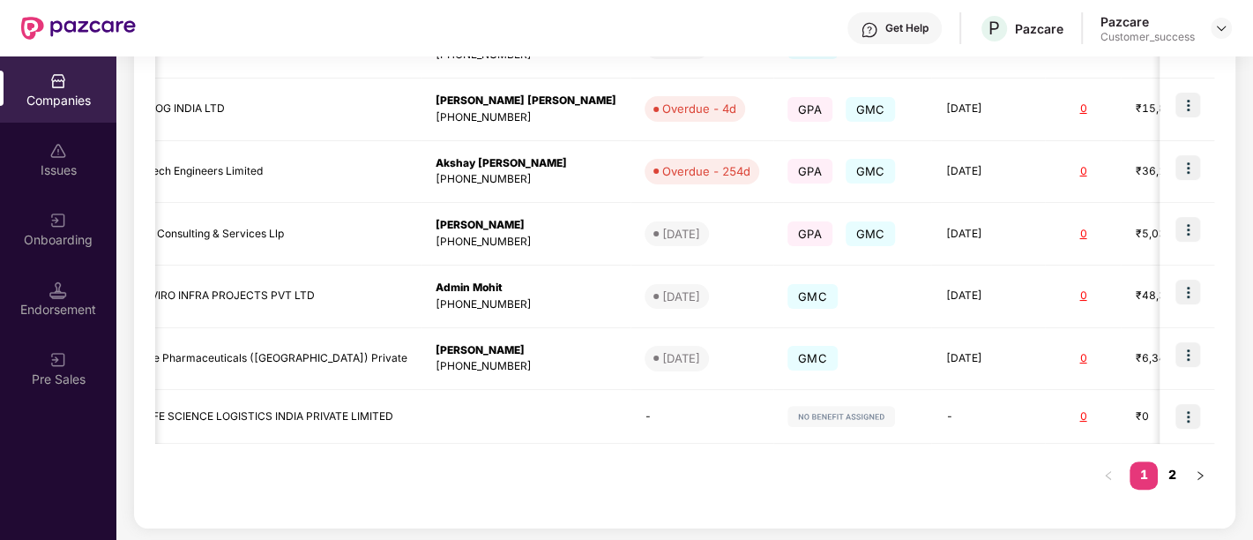
click at [1173, 472] on link "2" at bounding box center [1172, 474] width 28 height 26
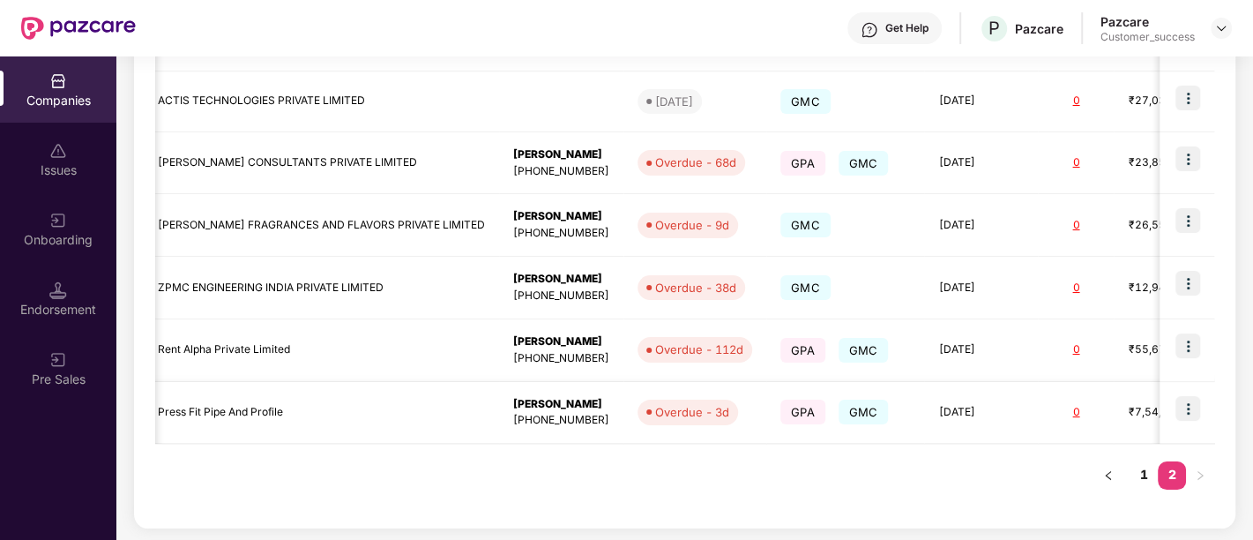
scroll to position [0, 399]
click at [1183, 340] on img at bounding box center [1187, 345] width 25 height 25
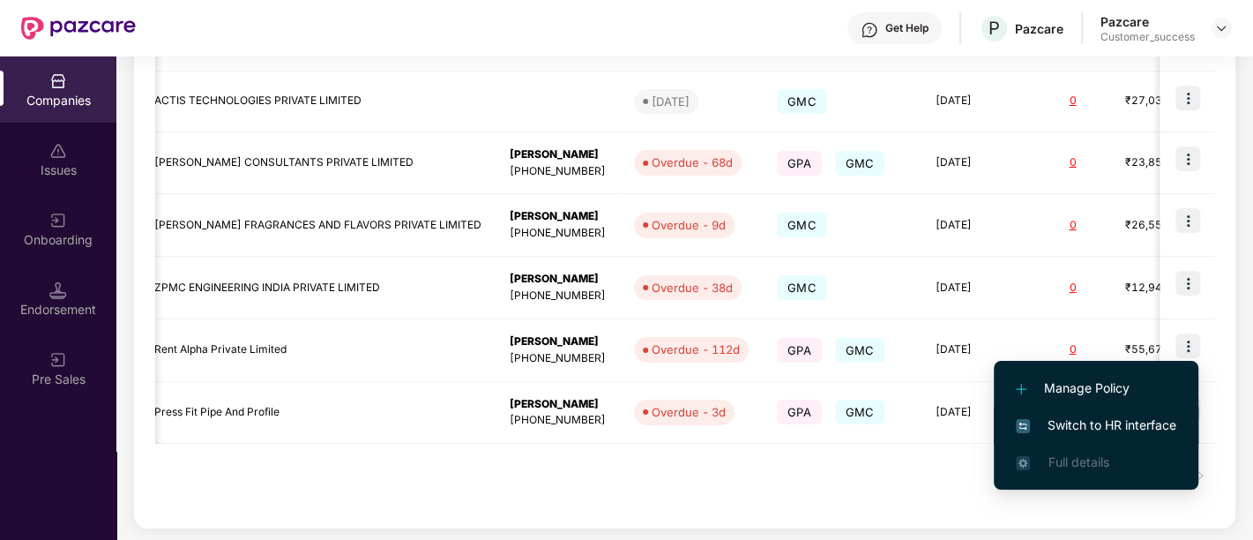
click at [1128, 427] on span "Switch to HR interface" at bounding box center [1096, 424] width 160 height 19
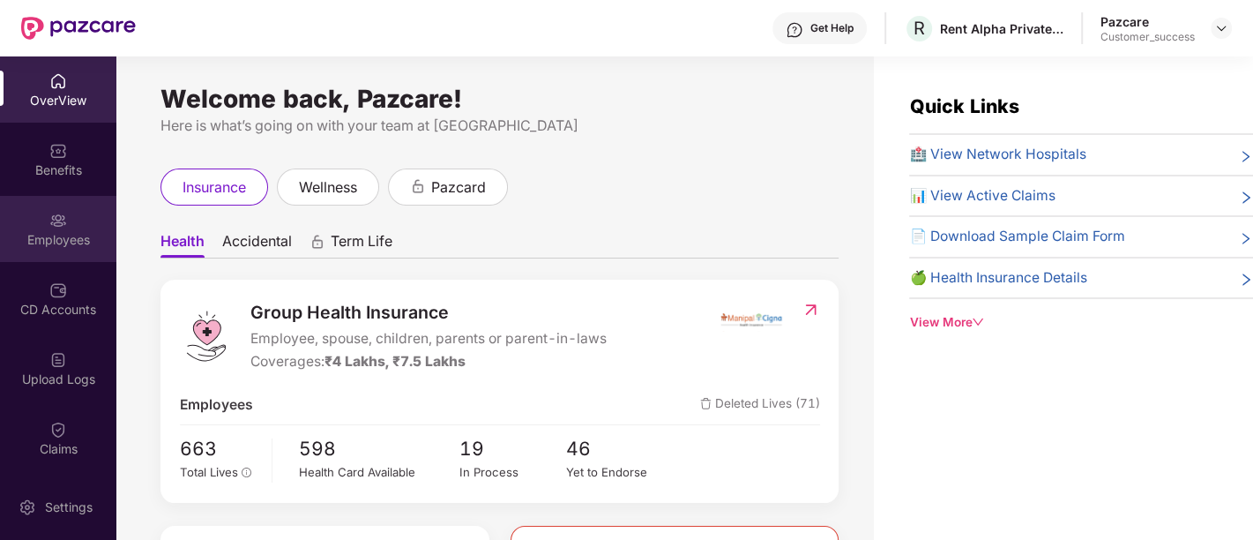
click at [91, 245] on div "Employees" at bounding box center [58, 240] width 116 height 18
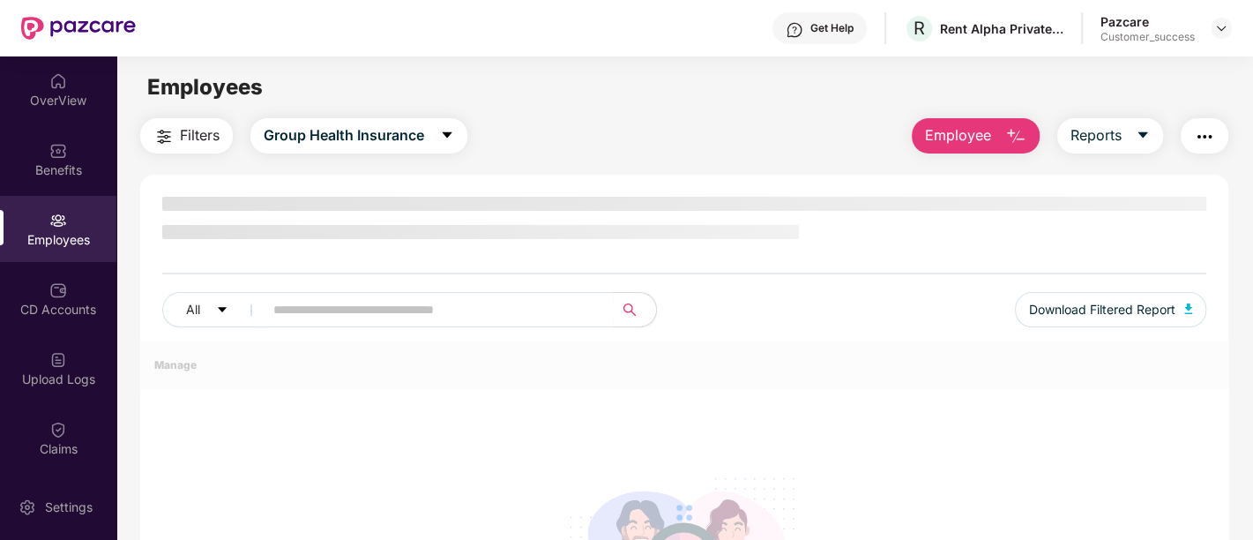
click at [53, 242] on div "Employees" at bounding box center [58, 240] width 116 height 18
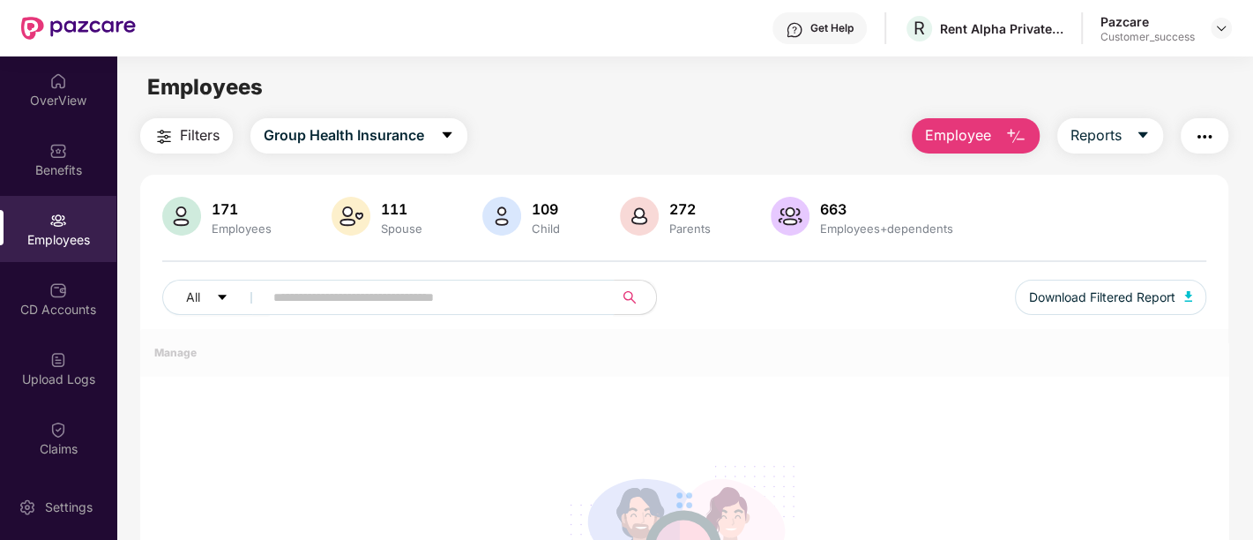
click at [422, 288] on input "text" at bounding box center [431, 297] width 317 height 26
click at [470, 307] on input "text" at bounding box center [431, 297] width 317 height 26
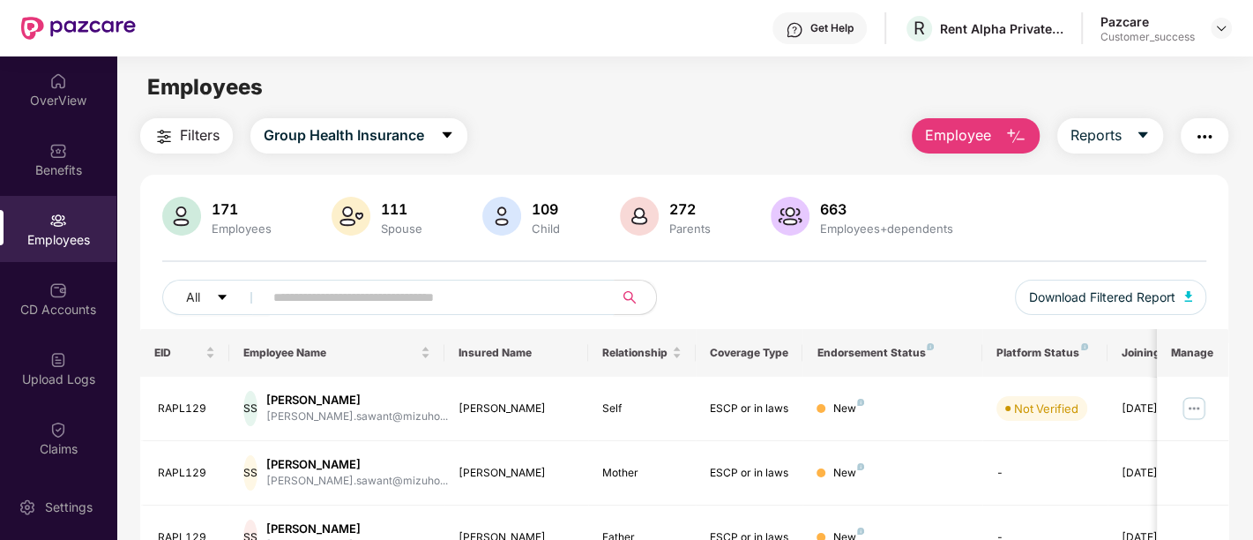
click at [471, 295] on input "text" at bounding box center [431, 297] width 317 height 26
paste input "******"
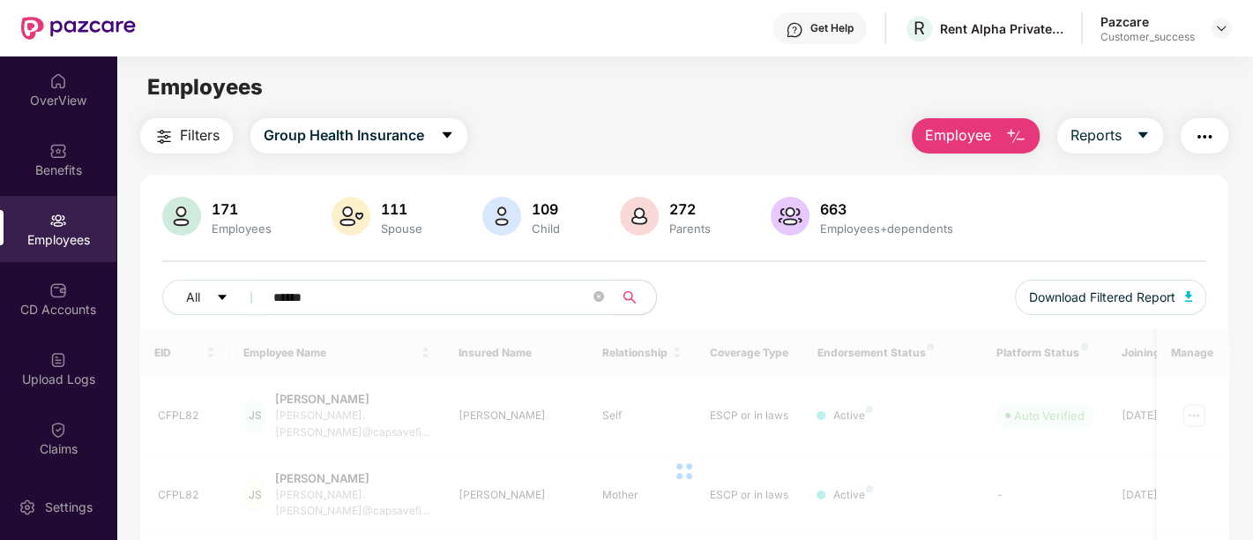
drag, startPoint x: 471, startPoint y: 295, endPoint x: 380, endPoint y: 284, distance: 91.5
click at [380, 284] on input "******" at bounding box center [431, 297] width 317 height 26
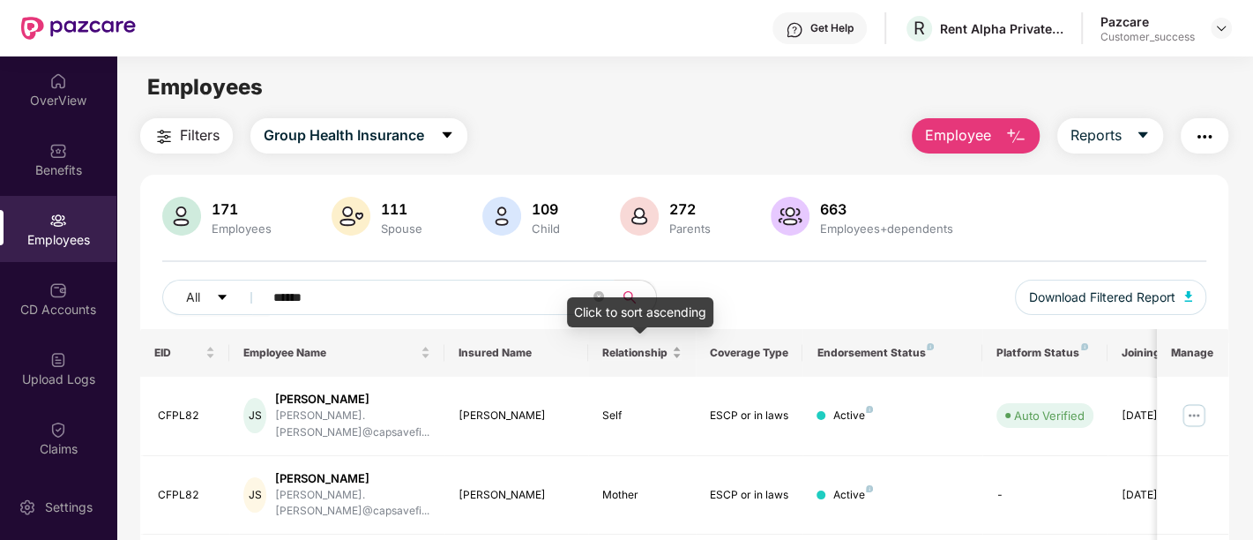
scroll to position [91, 0]
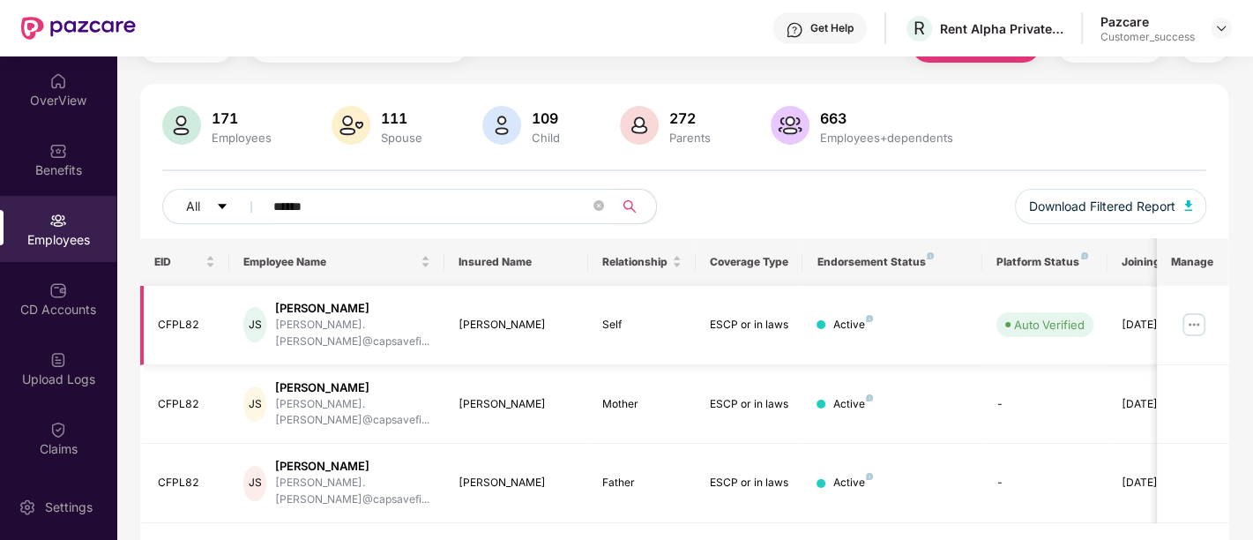
type input "******"
click at [1187, 310] on img at bounding box center [1194, 324] width 28 height 28
click at [1191, 310] on img at bounding box center [1194, 324] width 28 height 28
click at [1197, 316] on img at bounding box center [1194, 324] width 28 height 28
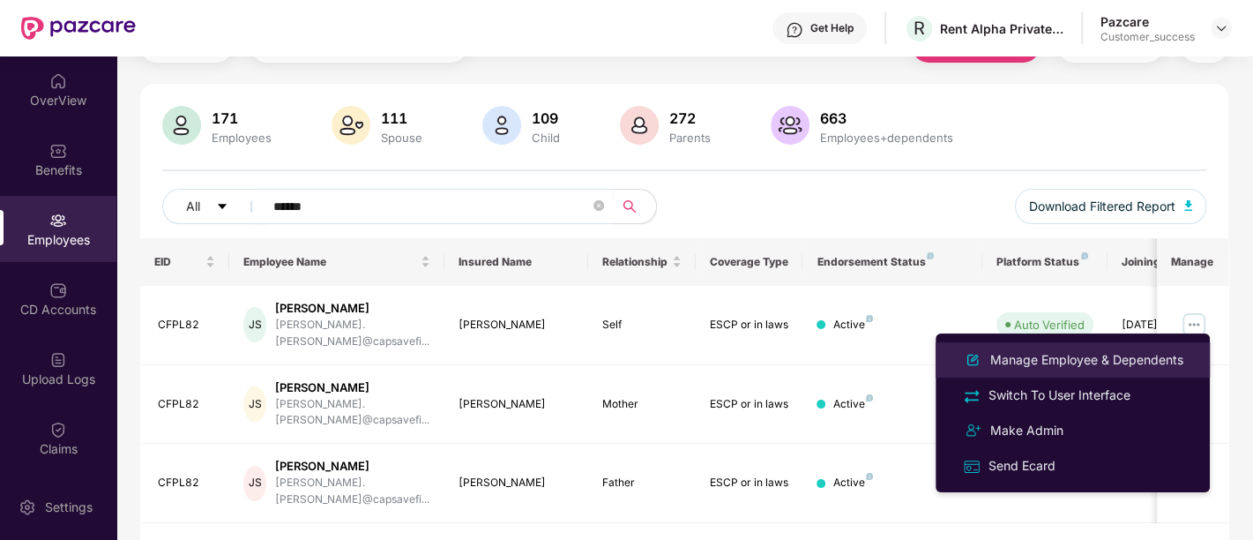
click at [1121, 356] on div "Manage Employee & Dependents" at bounding box center [1087, 359] width 200 height 19
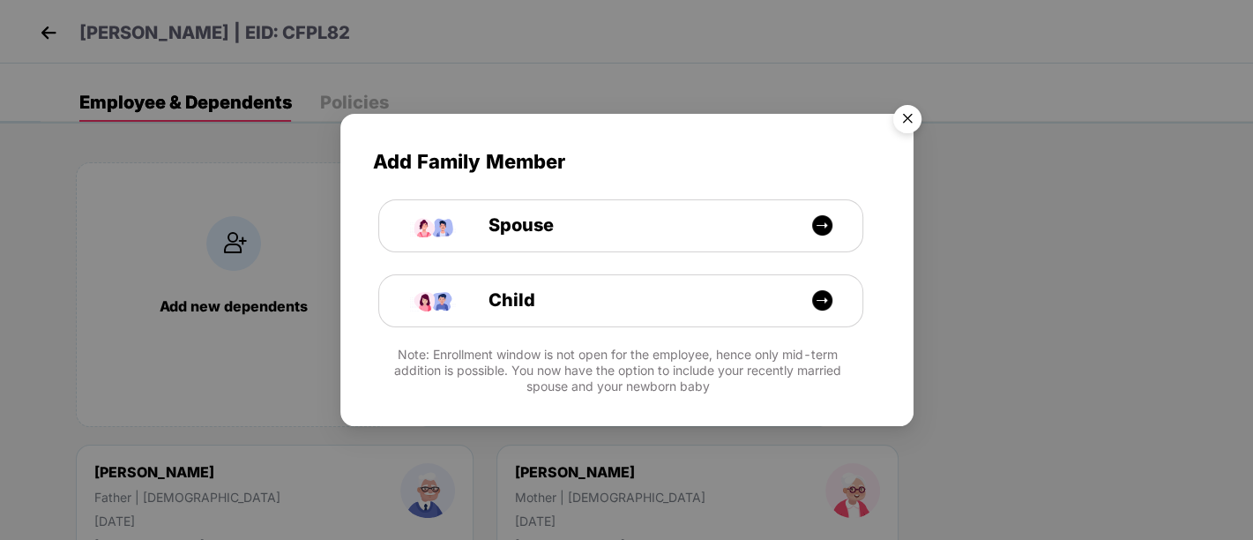
click at [913, 116] on img "Close" at bounding box center [907, 121] width 49 height 49
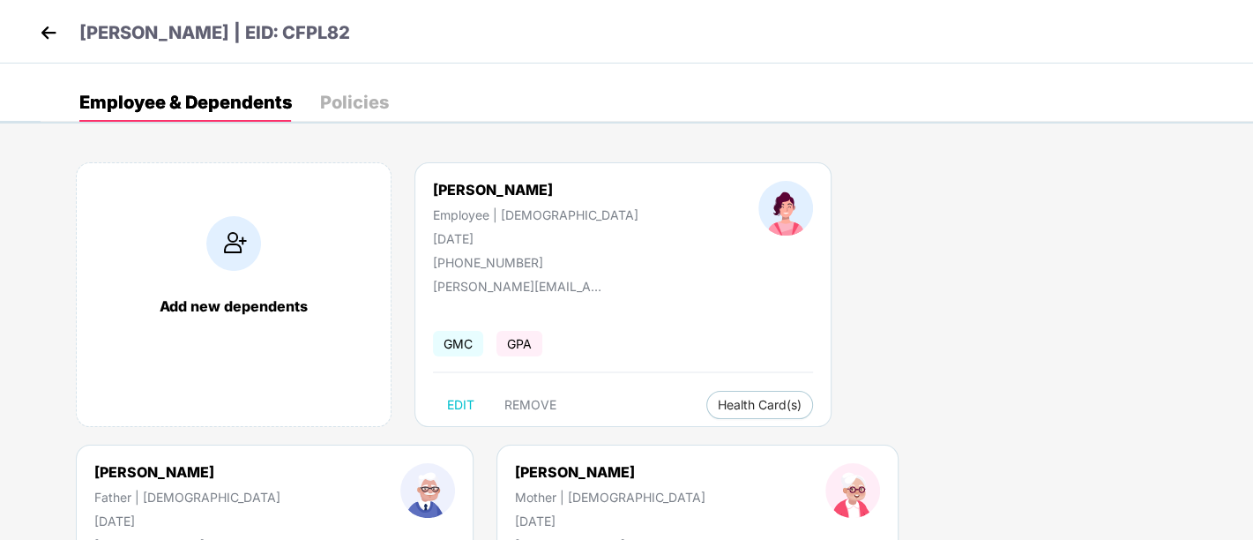
scroll to position [156, 0]
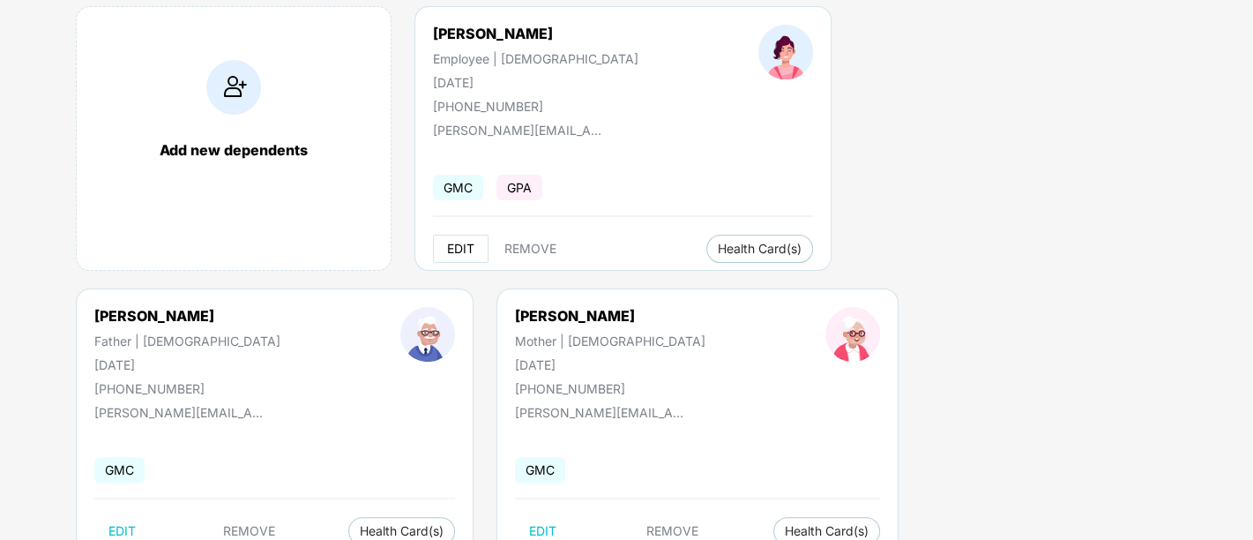
click at [460, 250] on span "EDIT" at bounding box center [460, 249] width 27 height 14
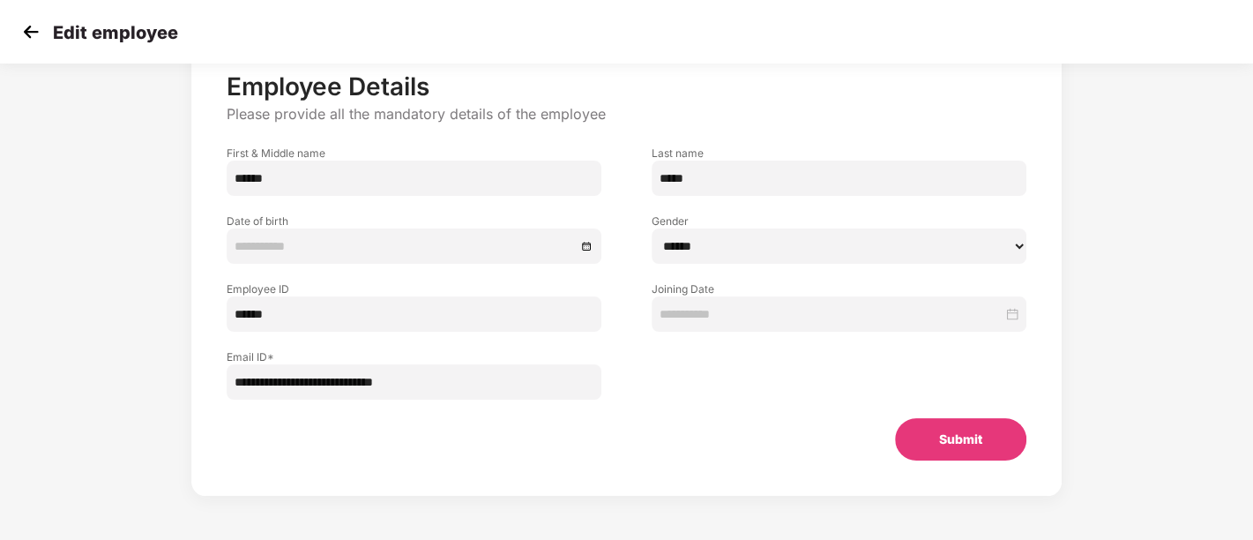
type input "******"
type input "*****"
select select "******"
type input "******"
type input "**********"
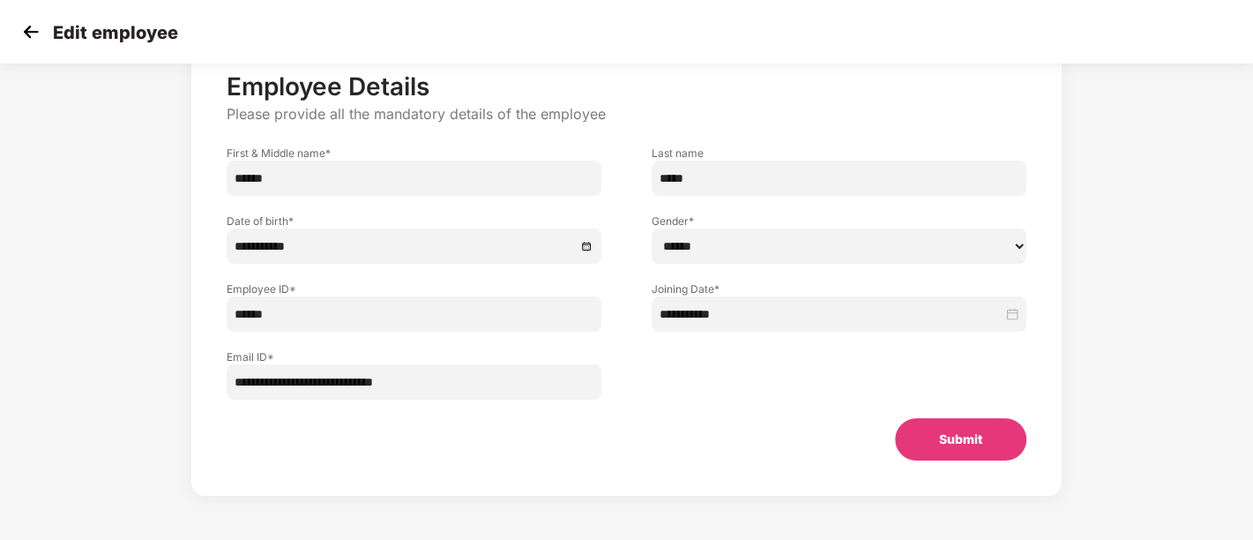
type input "**********"
click at [335, 171] on input "******" at bounding box center [414, 178] width 375 height 35
type input "*"
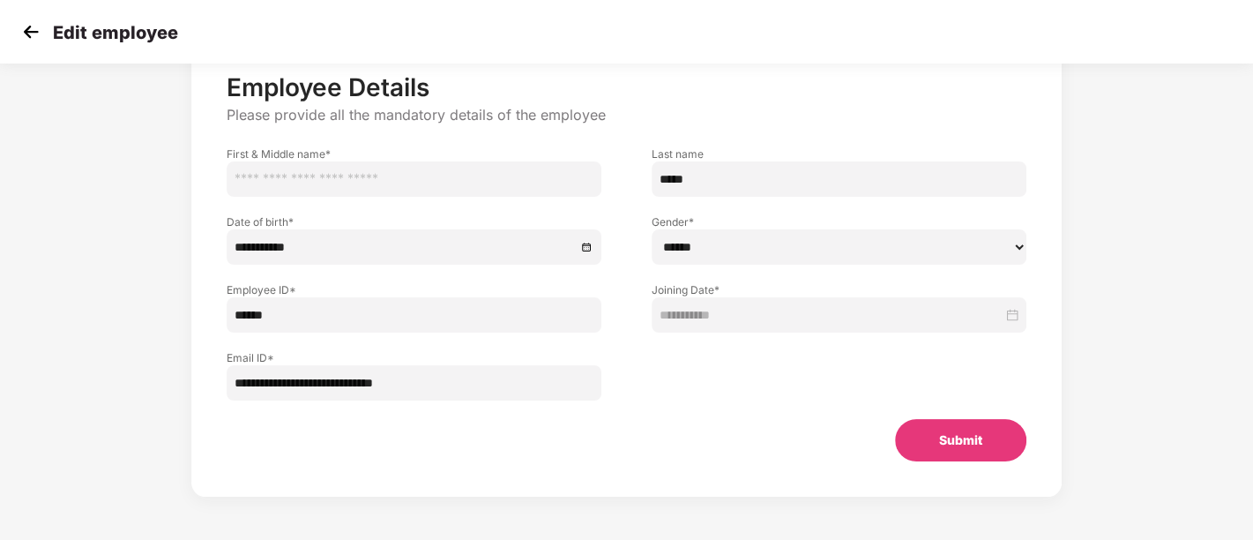
paste input "**********"
click at [295, 178] on input "**********" at bounding box center [414, 178] width 375 height 35
type input "******"
click at [680, 178] on input "*****" at bounding box center [839, 178] width 375 height 35
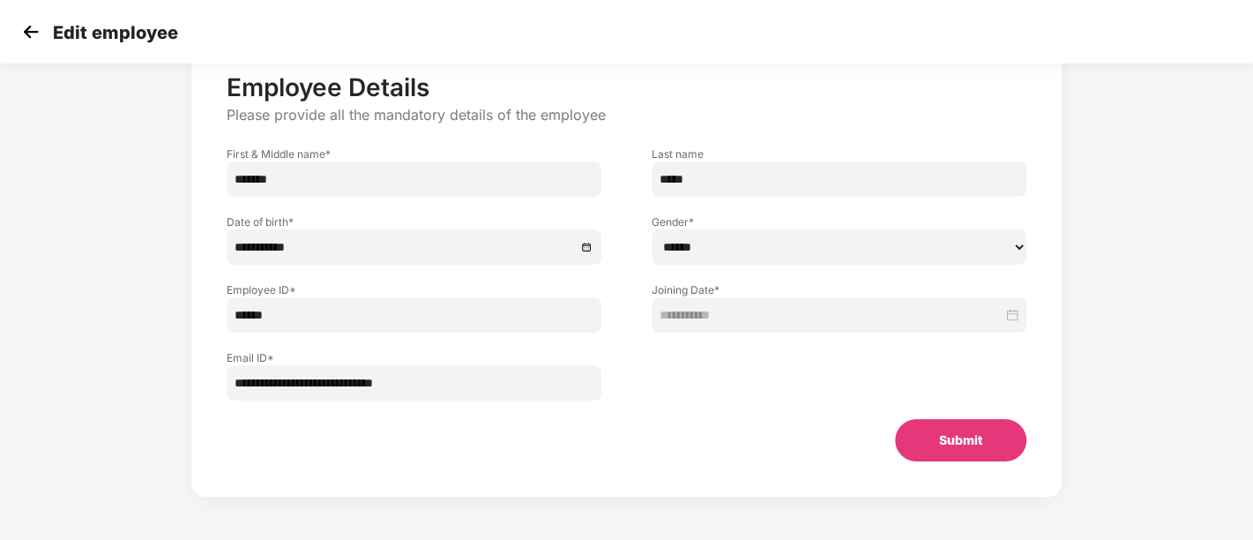
click at [680, 178] on input "*****" at bounding box center [839, 178] width 375 height 35
paste input "**"
type input "*******"
click at [962, 442] on button "Submit" at bounding box center [960, 440] width 131 height 42
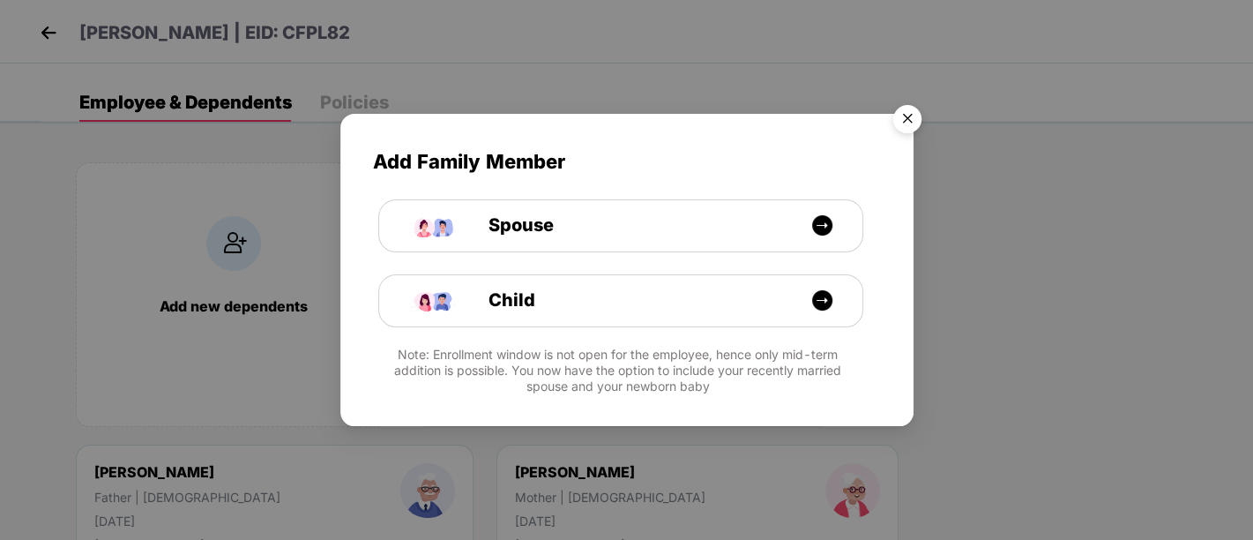
click at [903, 127] on img "Close" at bounding box center [907, 121] width 49 height 49
